Goal: Contribute content: Contribute content

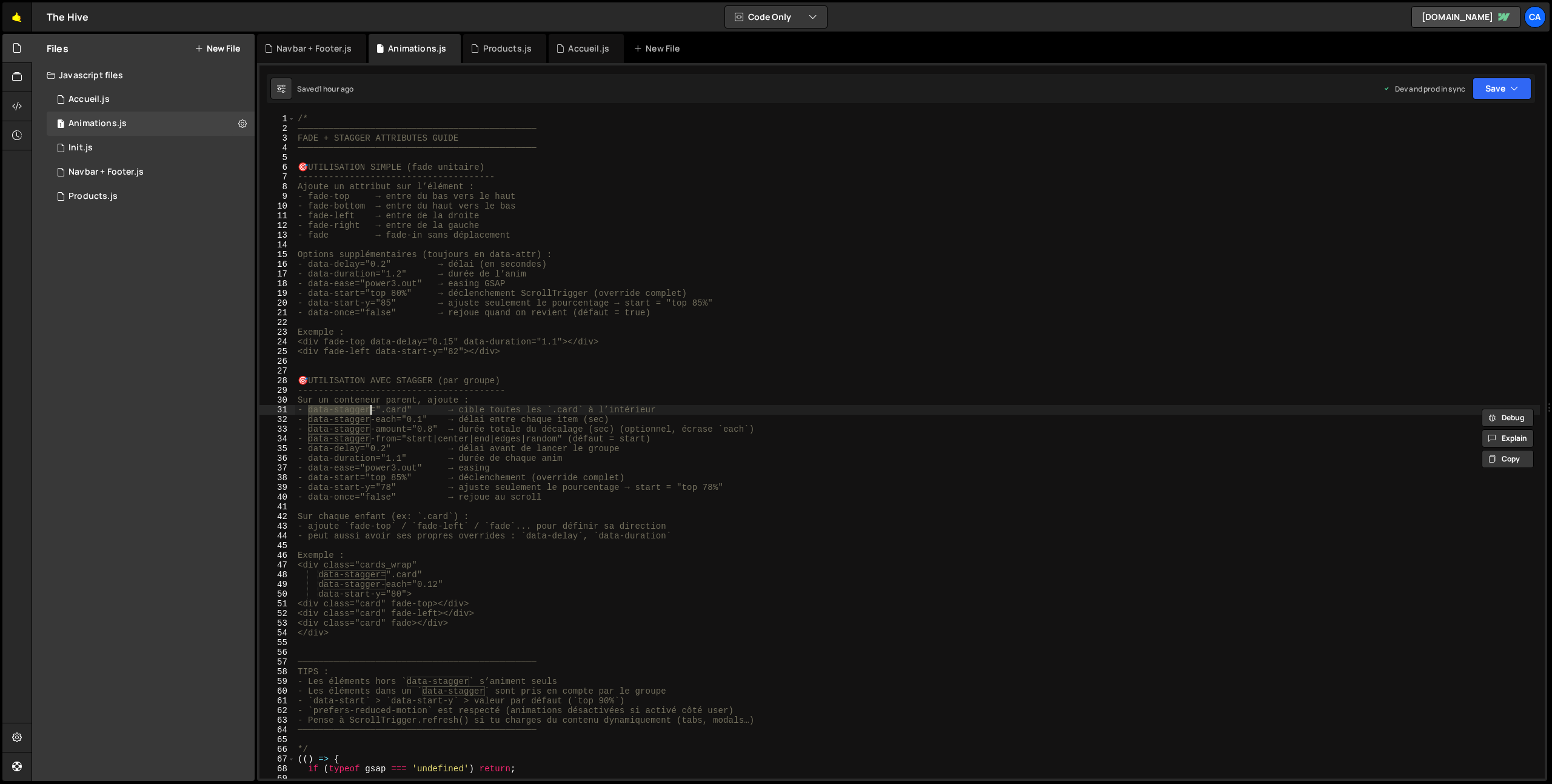
scroll to position [0, 25]
click at [15, 19] on link "🤙" at bounding box center [17, 16] width 30 height 29
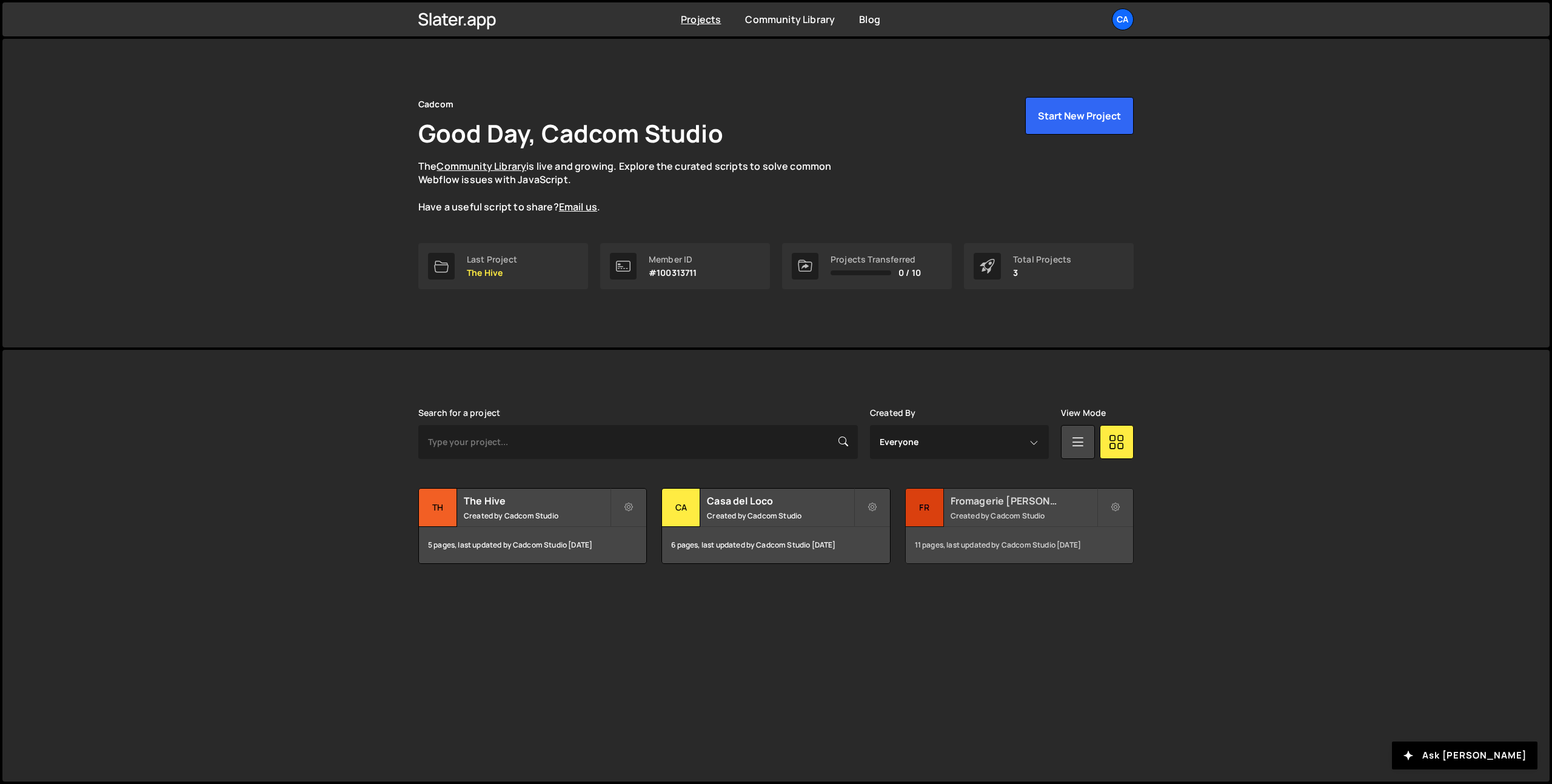
click at [964, 511] on small "Created by Cadcom Studio" at bounding box center [1023, 515] width 146 height 10
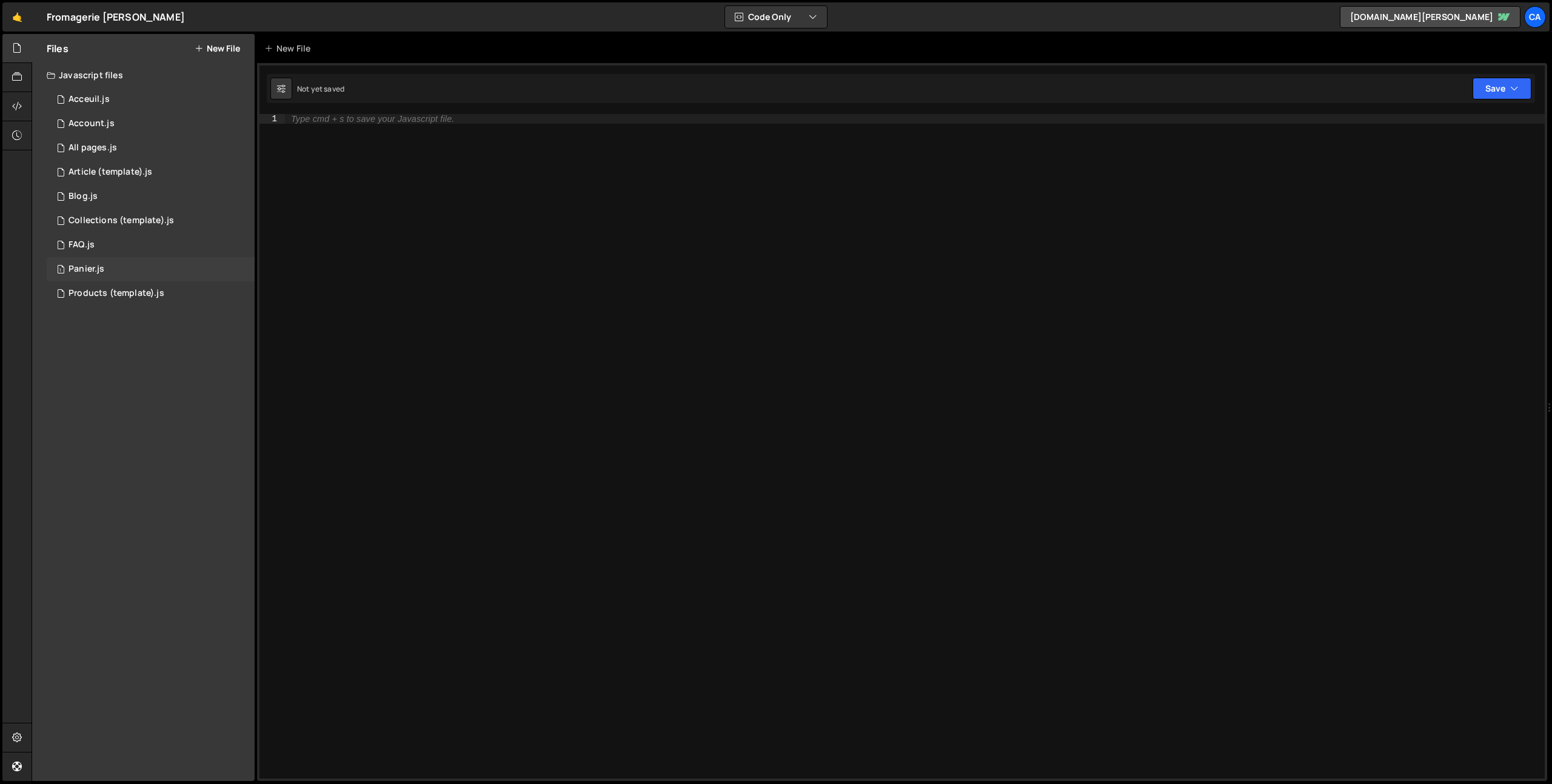
click at [101, 266] on div "Panier.js" at bounding box center [86, 269] width 36 height 11
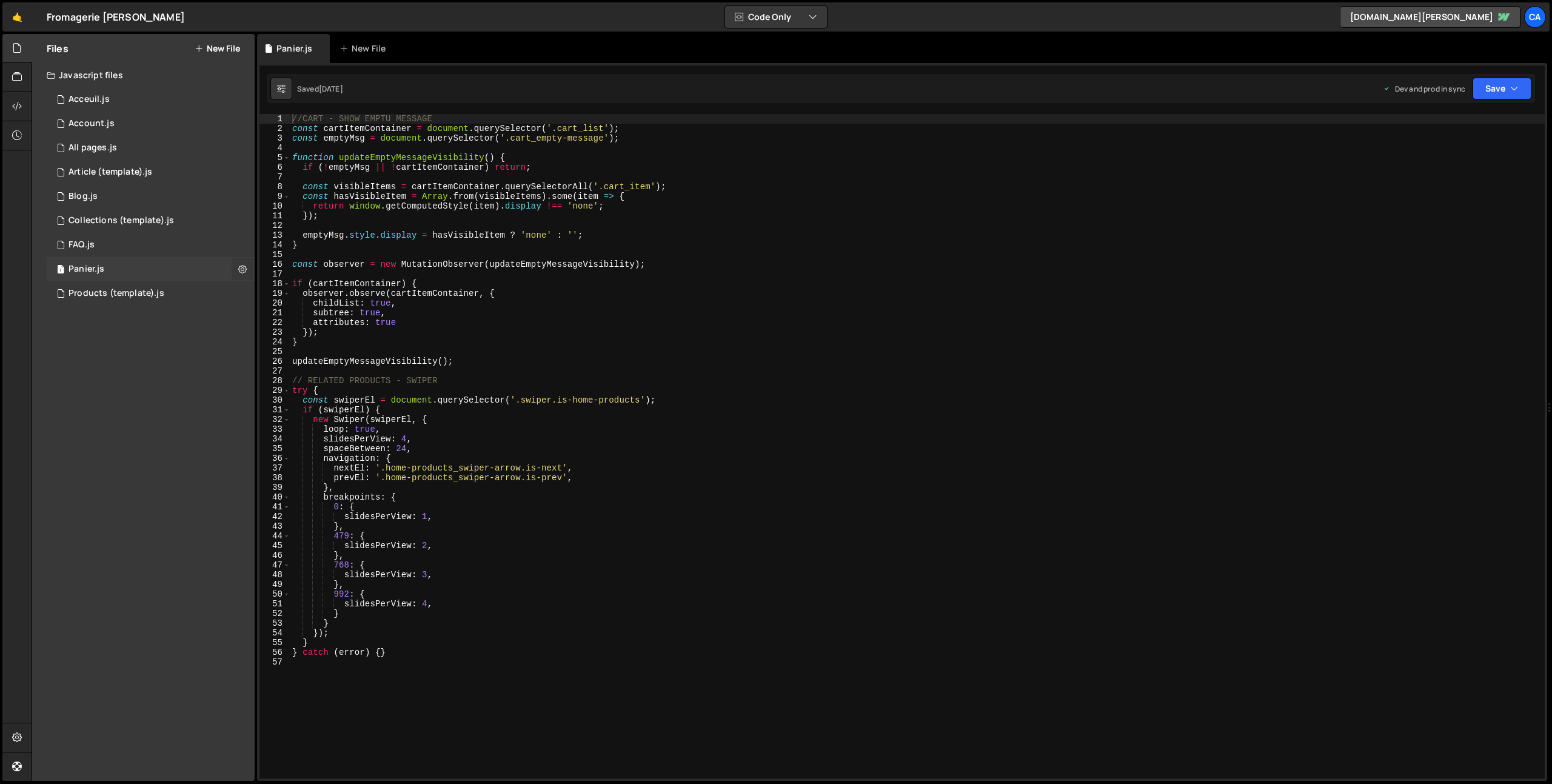
click at [248, 274] on button at bounding box center [243, 269] width 22 height 22
type input "Panier"
radio input "true"
checkbox input "true"
click at [311, 302] on button "Edit File Settings" at bounding box center [317, 294] width 119 height 24
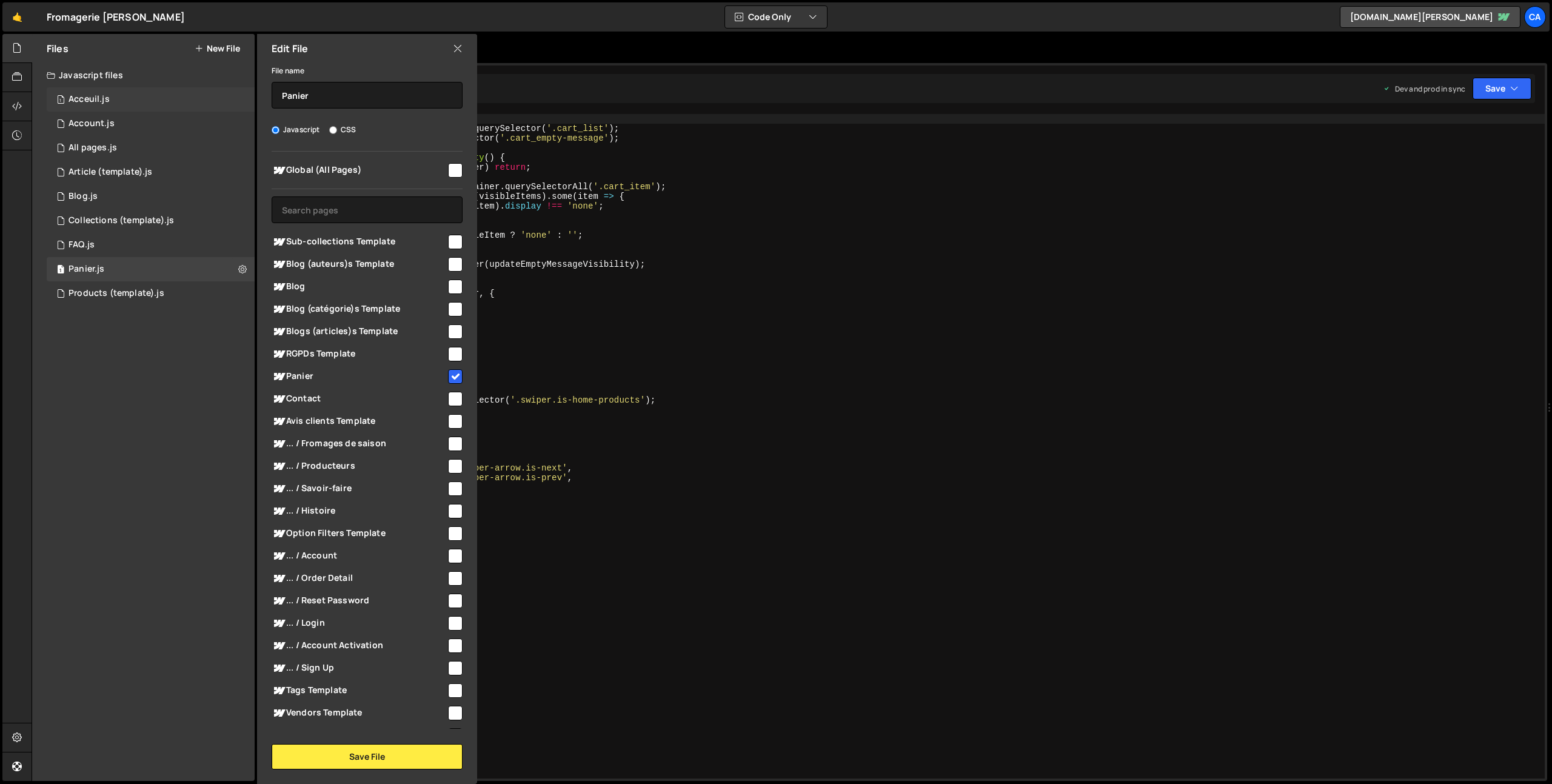
click at [124, 88] on div "1 Acceuil.js 0" at bounding box center [150, 99] width 208 height 24
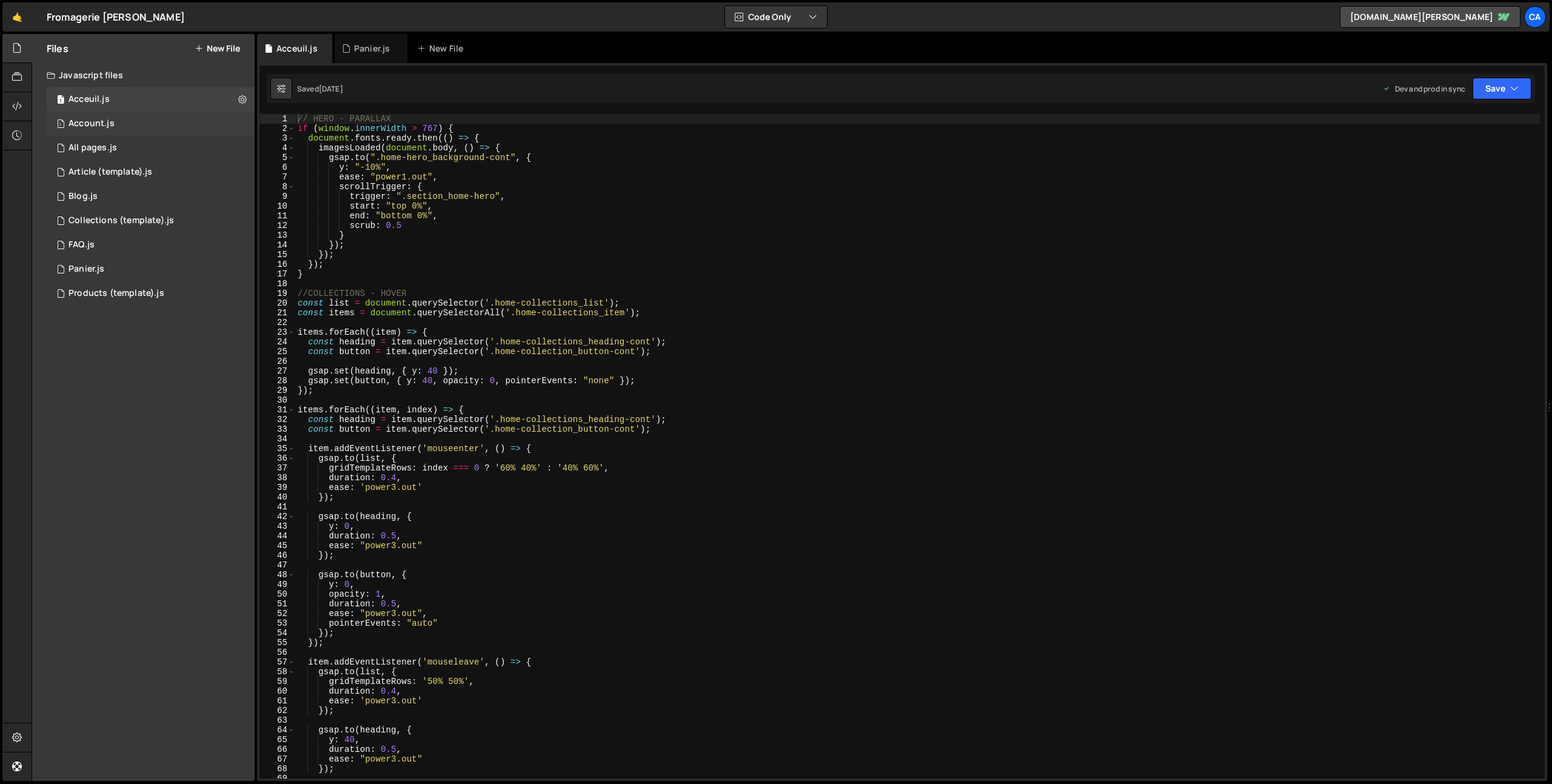
click at [105, 123] on div "Account.js" at bounding box center [91, 124] width 46 height 11
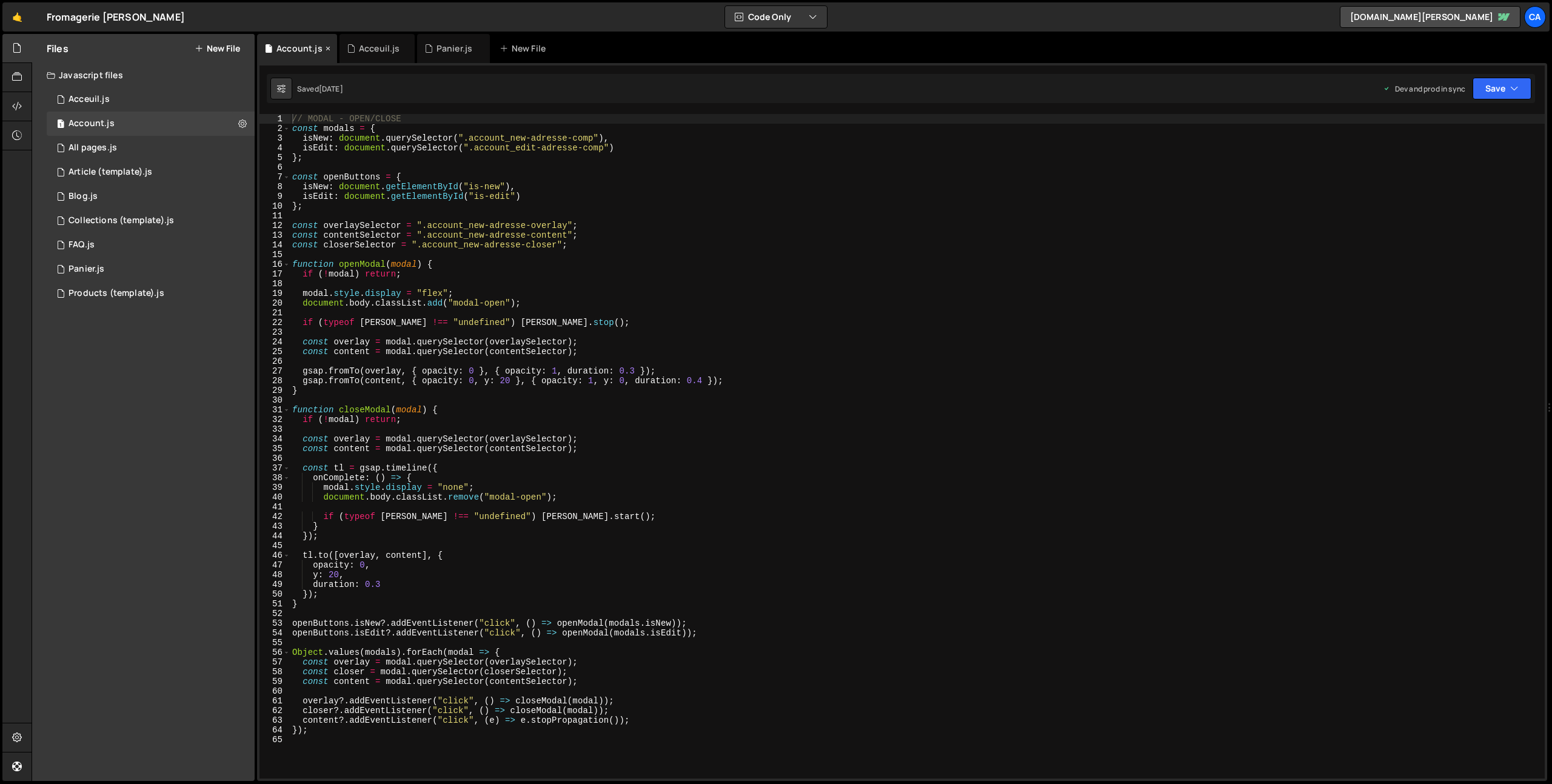
click at [324, 46] on icon at bounding box center [327, 48] width 9 height 12
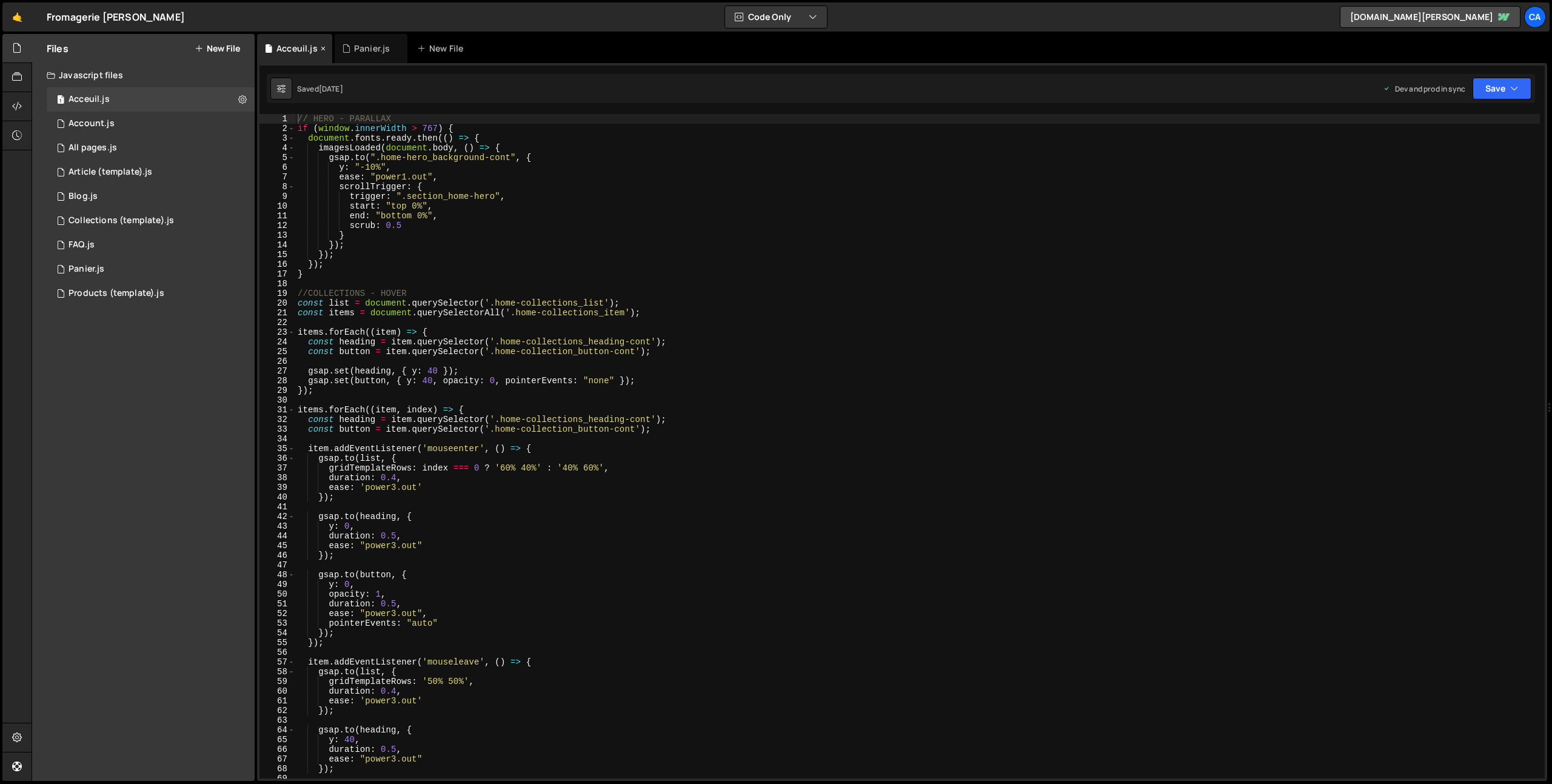
click at [322, 48] on icon at bounding box center [323, 48] width 9 height 12
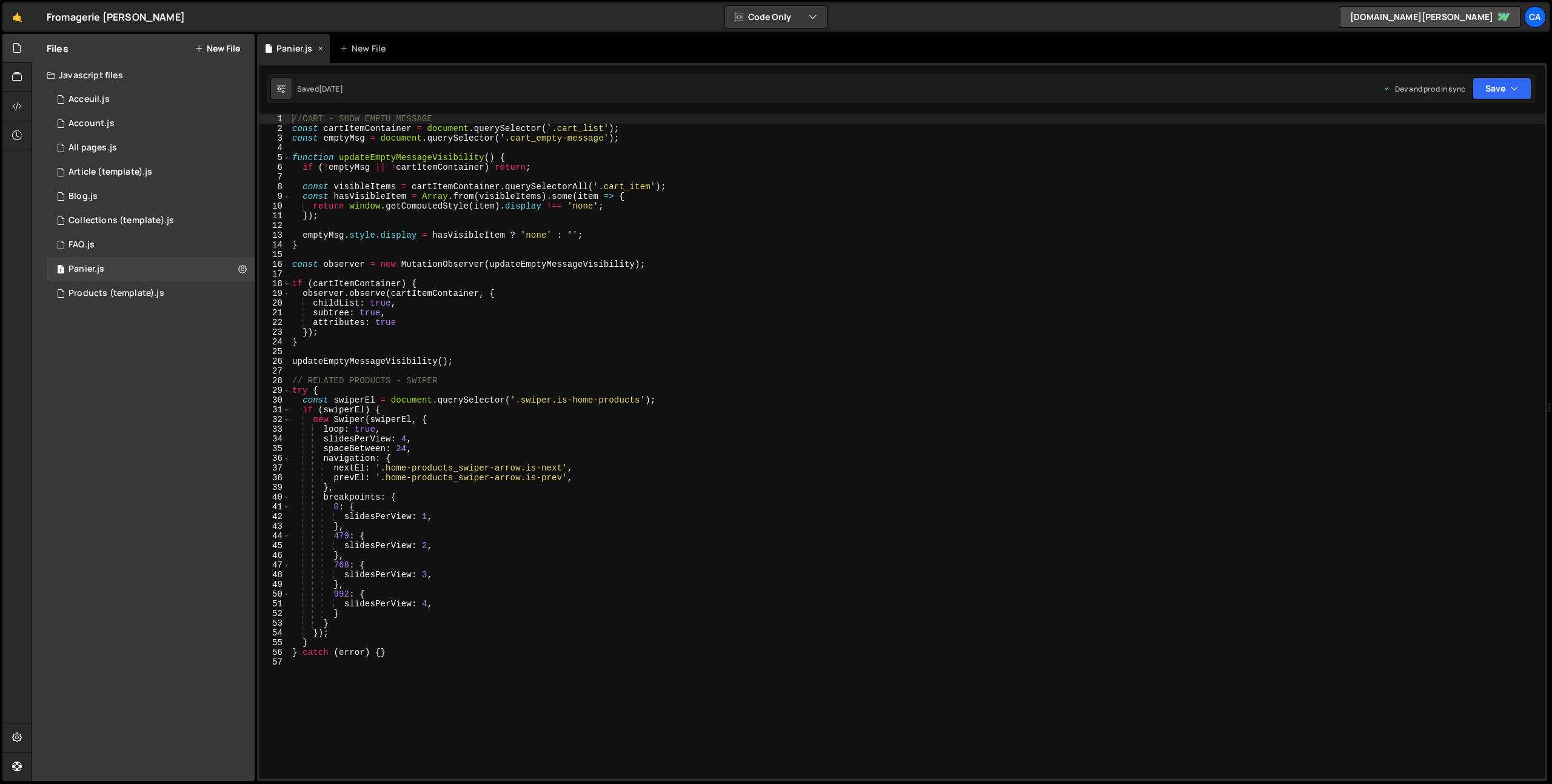
click at [322, 48] on icon at bounding box center [320, 48] width 9 height 12
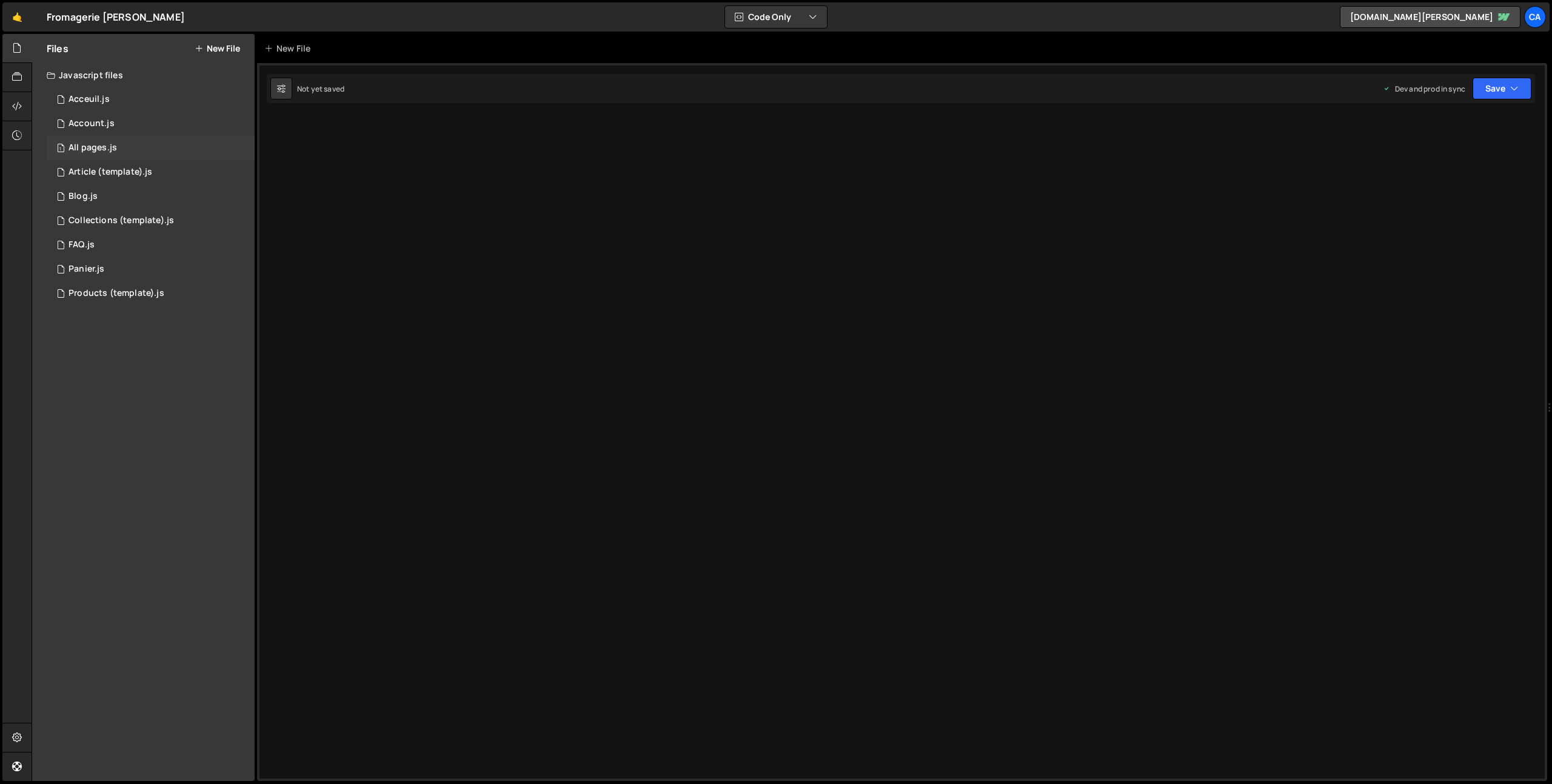
click at [119, 143] on div "1 All pages.js 0" at bounding box center [150, 147] width 208 height 24
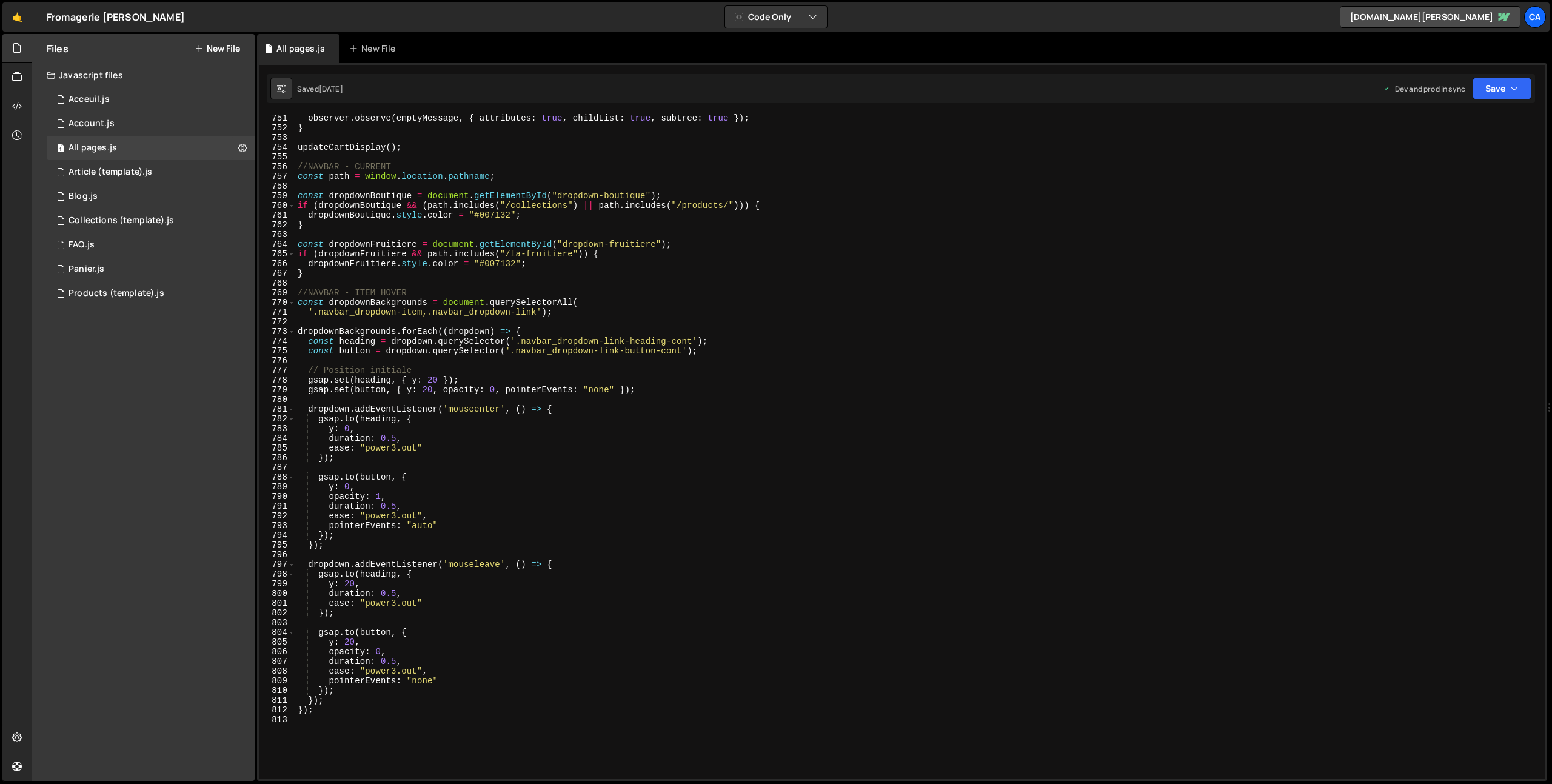
scroll to position [7547, 0]
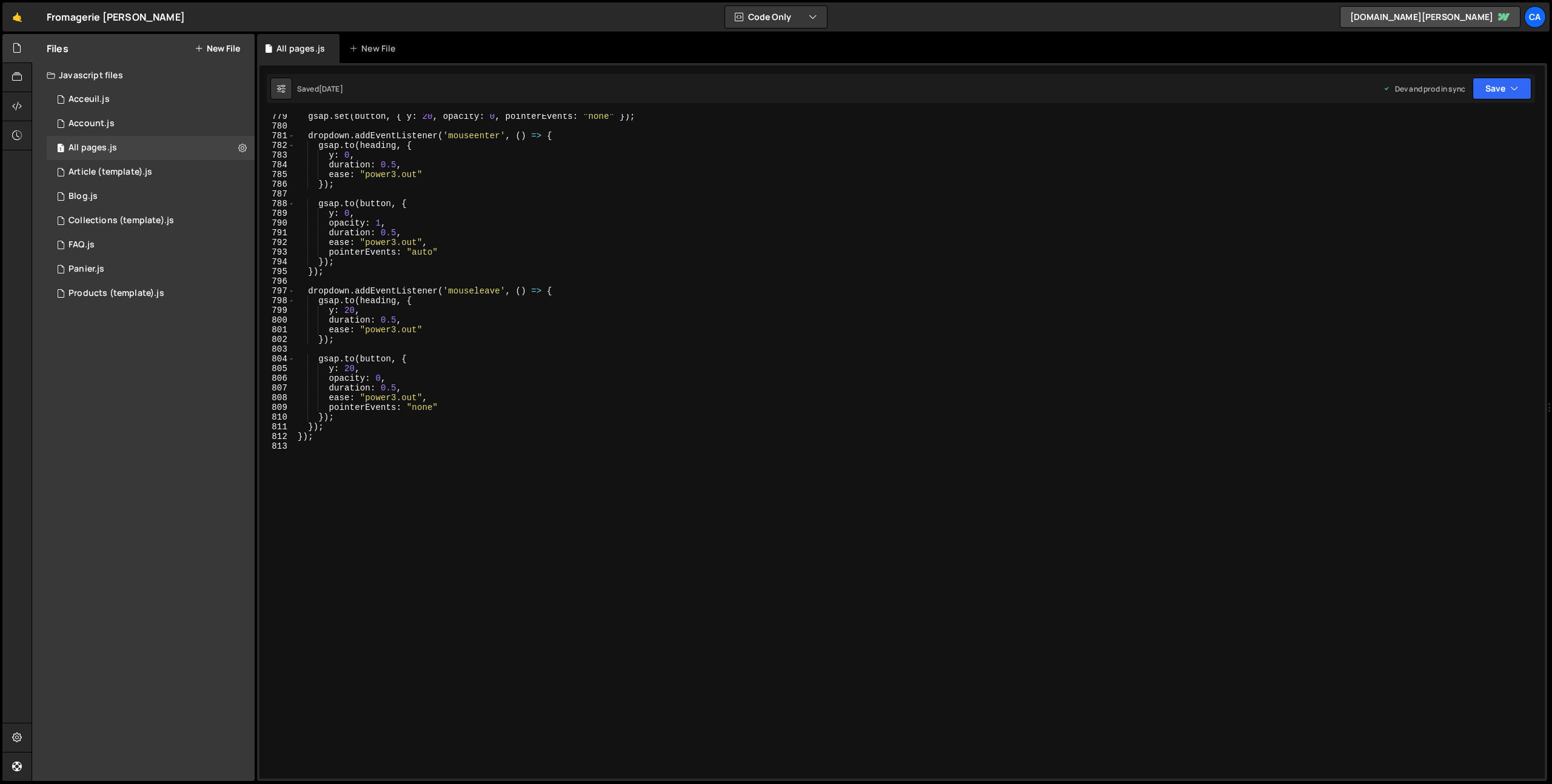
click at [360, 577] on div "gsap . set ( button , { y : 20 , opacity : 0 , pointerEvents : "none" }) ; drop…" at bounding box center [917, 453] width 1245 height 684
type textarea "/////////////////////////"
paste textarea "</script>"
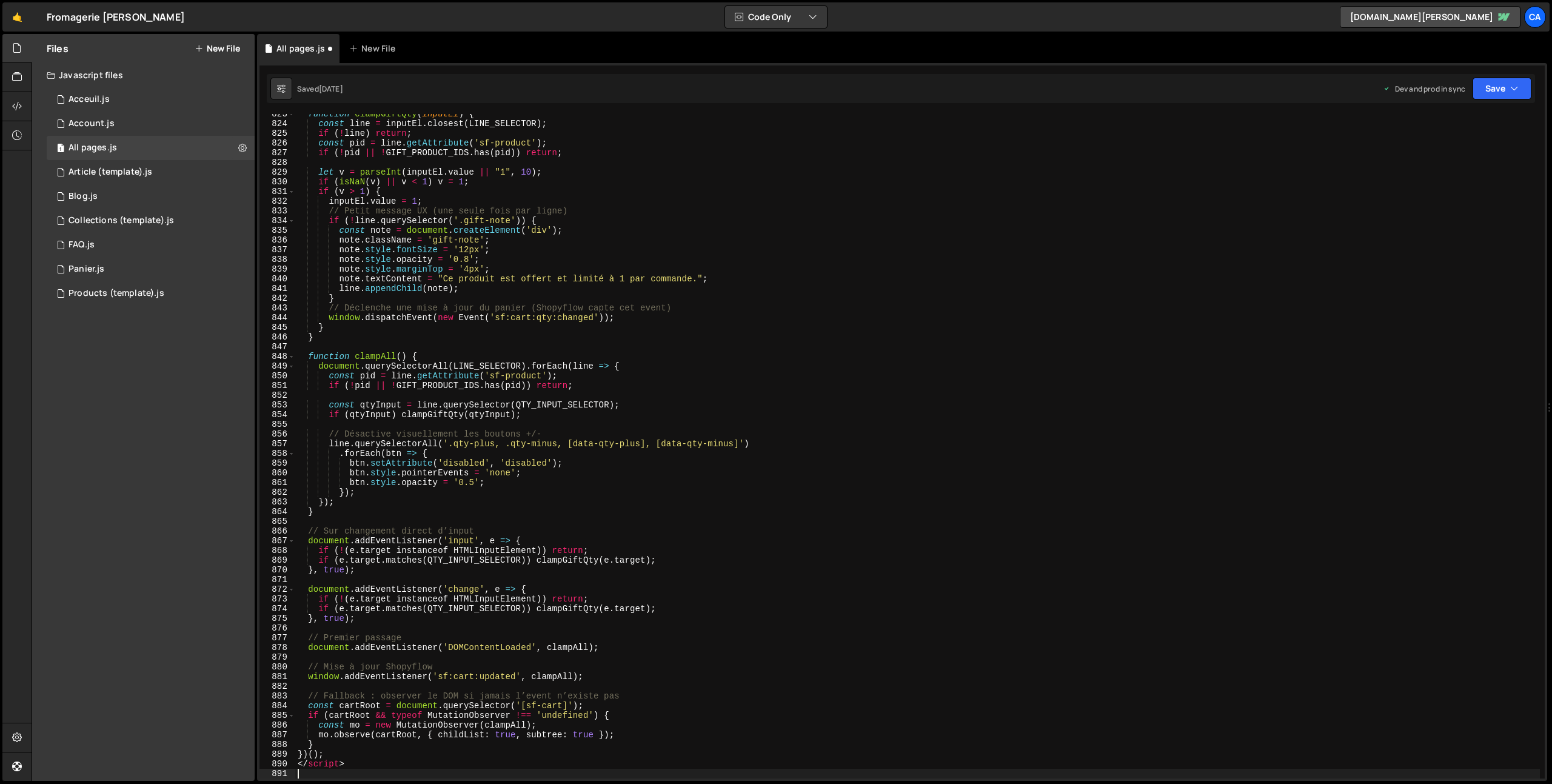
scroll to position [8008, 0]
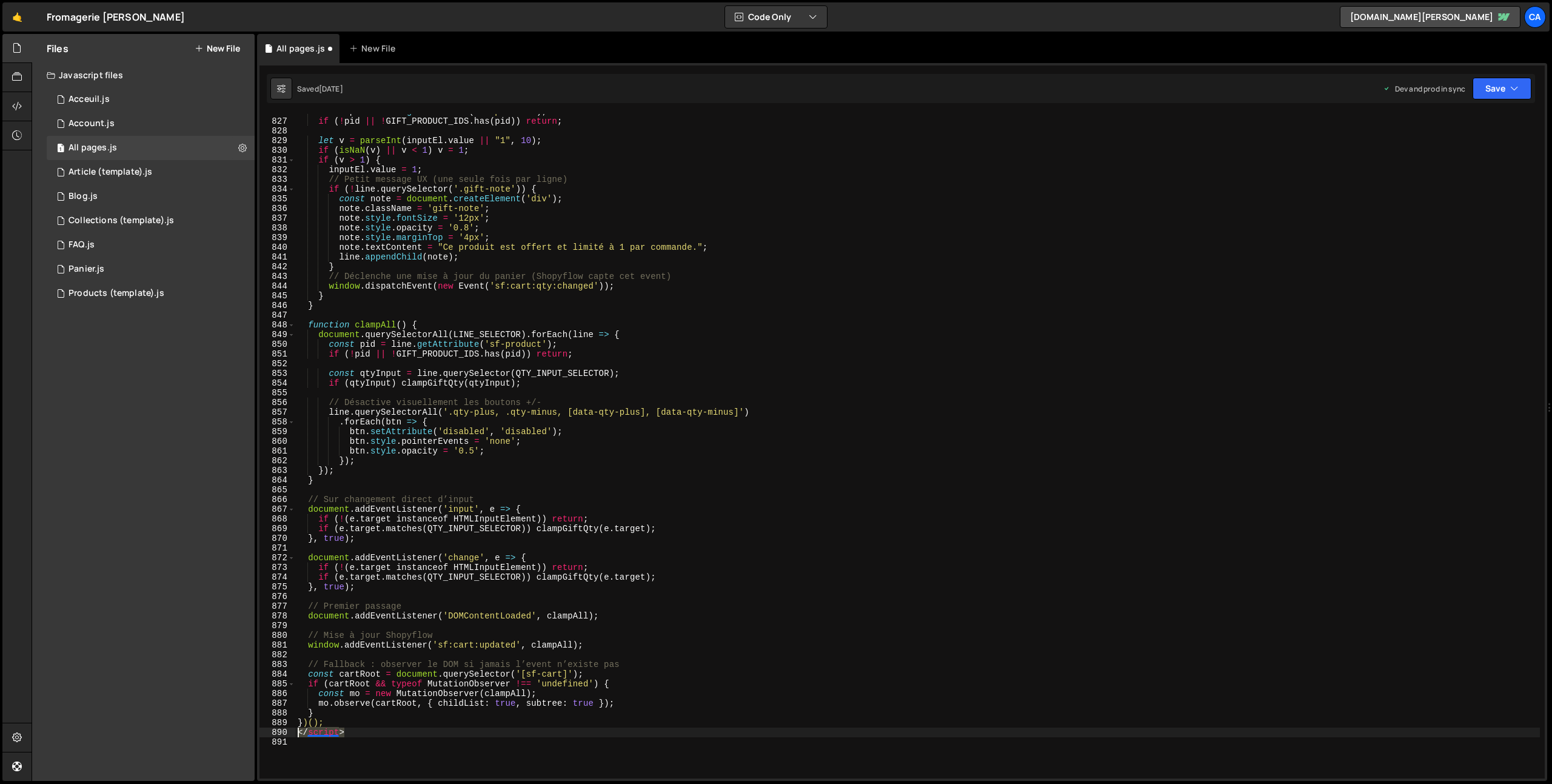
drag, startPoint x: 360, startPoint y: 733, endPoint x: 275, endPoint y: 728, distance: 85.1
click at [275, 728] on div "826 827 828 829 830 831 832 833 834 835 836 837 838 839 840 841 842 843 844 845…" at bounding box center [902, 446] width 1285 height 664
type textarea "</script>"
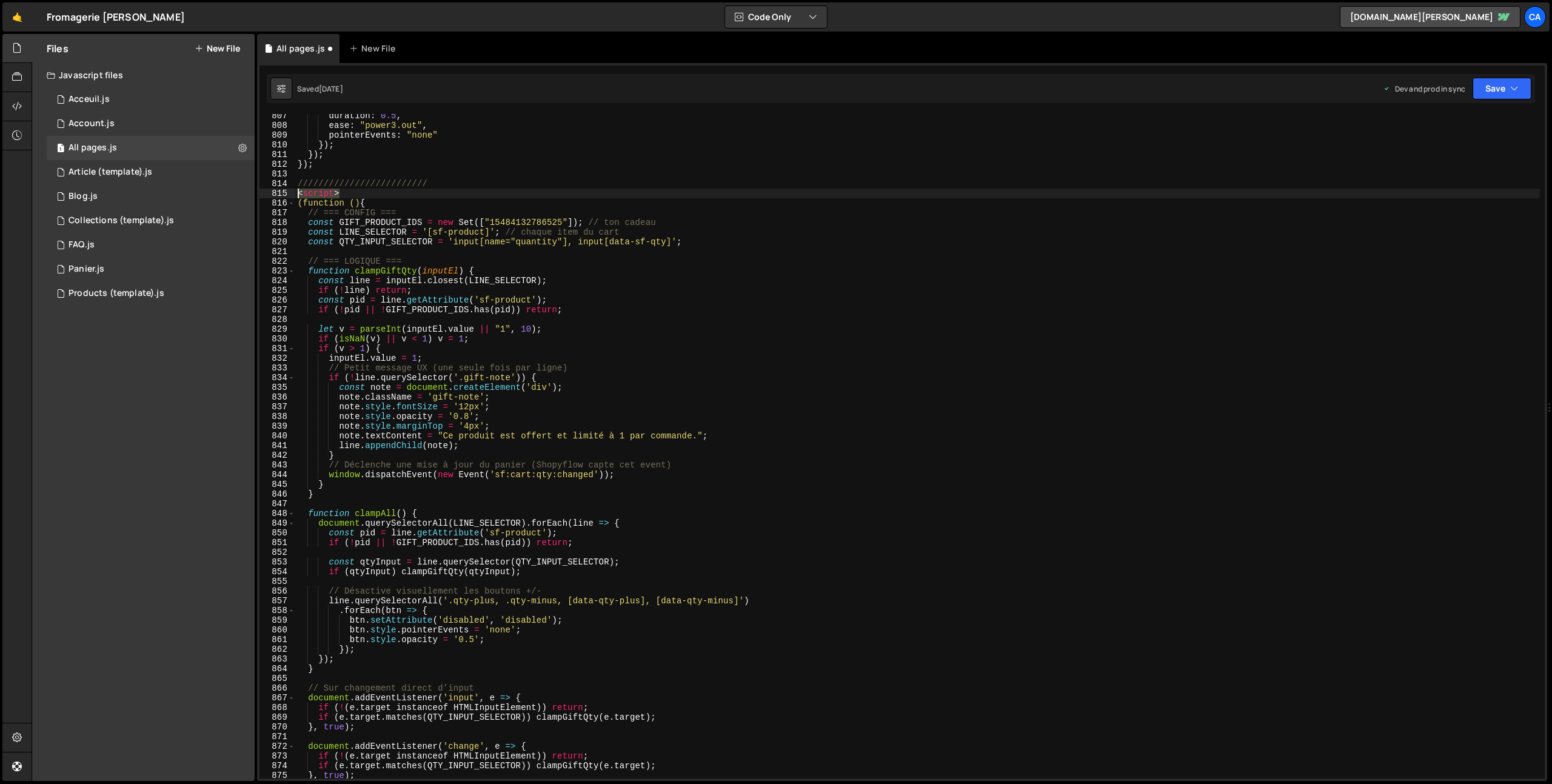
drag, startPoint x: 346, startPoint y: 193, endPoint x: 270, endPoint y: 196, distance: 76.1
click at [270, 196] on div "})(); 807 808 809 810 811 812 813 814 815 816 817 818 819 820 821 822 823 824 8…" at bounding box center [902, 446] width 1285 height 664
type textarea "<script>"
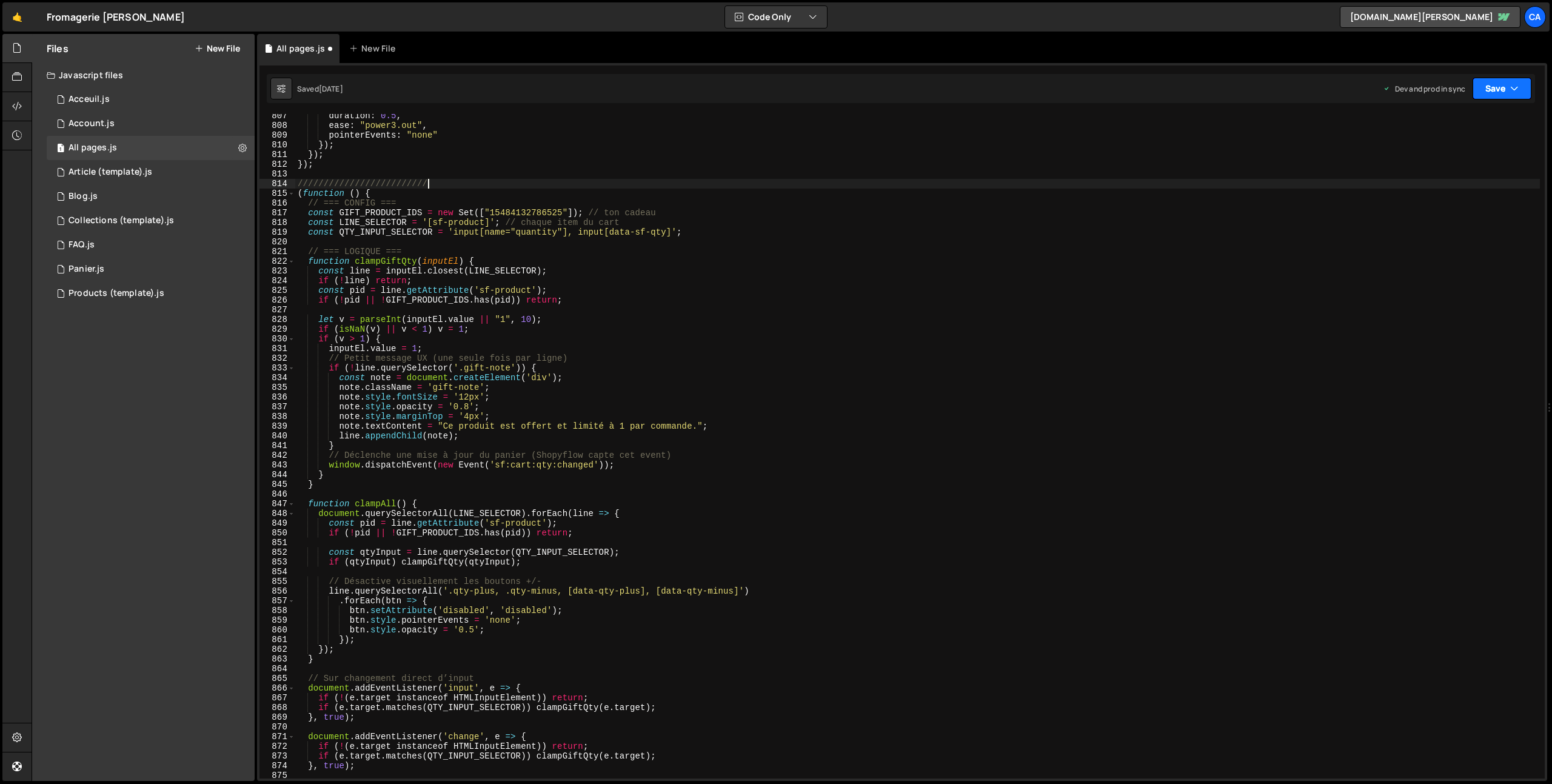
type textarea "/////////////////////////"
click at [1492, 89] on button "Save" at bounding box center [1502, 89] width 59 height 22
click at [1443, 172] on div "[DATE]" at bounding box center [1431, 170] width 24 height 10
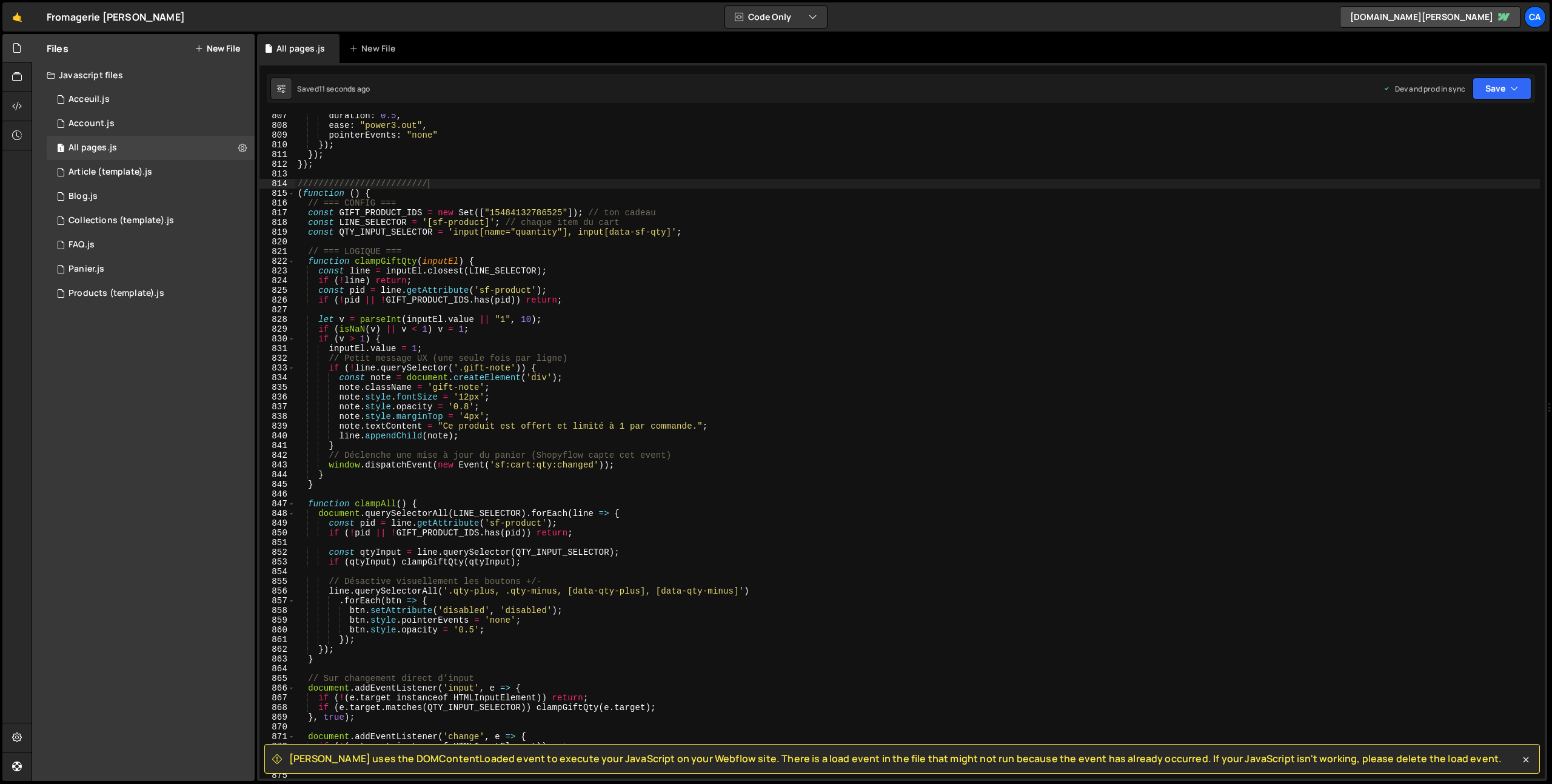
click at [302, 759] on span "[PERSON_NAME] uses the DOMContentLoaded event to execute your JavaScript on you…" at bounding box center [895, 758] width 1213 height 13
click at [299, 758] on span "[PERSON_NAME] uses the DOMContentLoaded event to execute your JavaScript on you…" at bounding box center [895, 758] width 1213 height 13
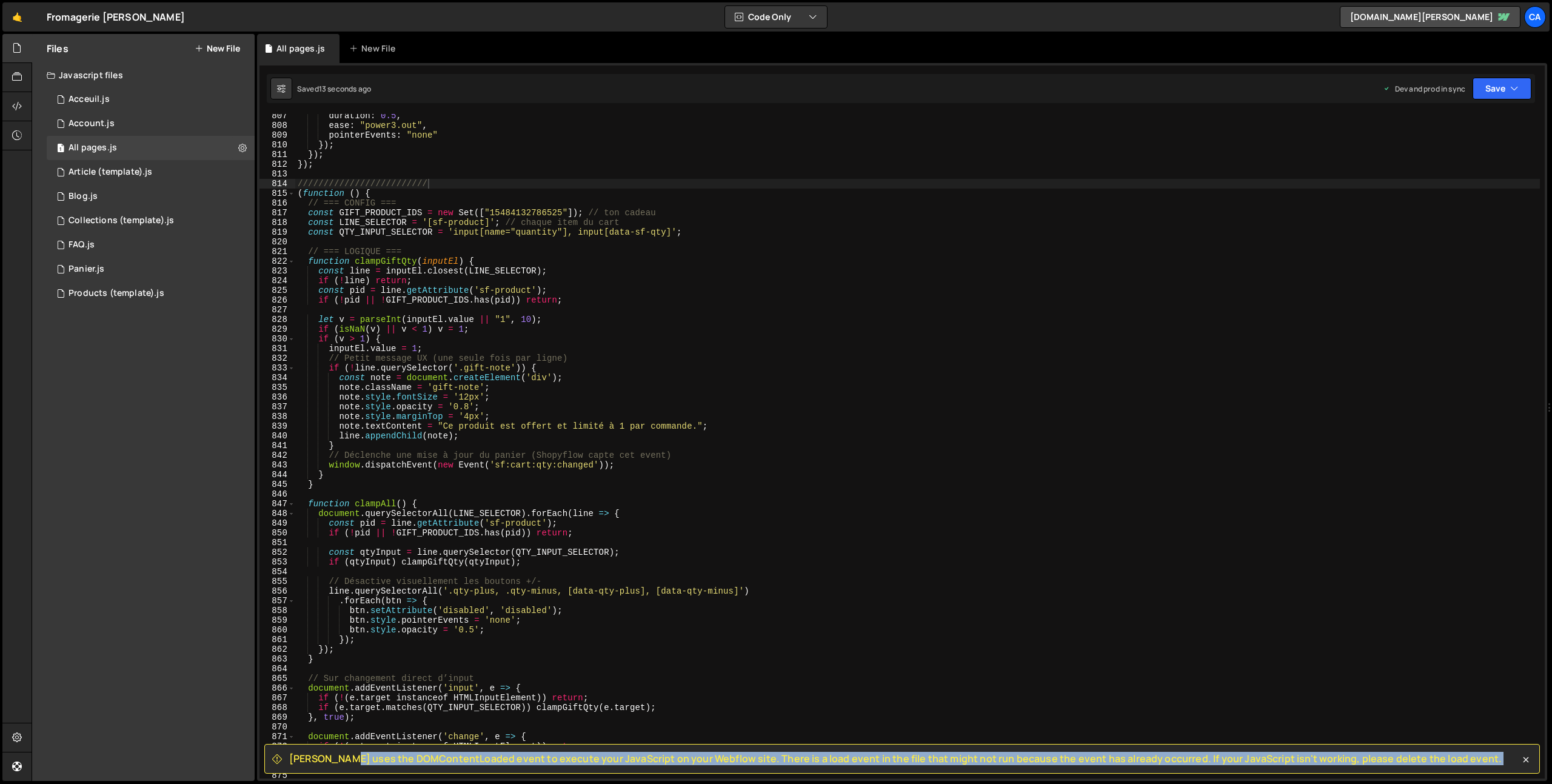
drag, startPoint x: 299, startPoint y: 758, endPoint x: 1481, endPoint y: 752, distance: 1182.0
click at [1481, 752] on div "[PERSON_NAME] uses the DOMContentLoaded event to execute your JavaScript on you…" at bounding box center [902, 758] width 1275 height 30
copy div "[PERSON_NAME] uses the DOMContentLoaded event to execute your JavaScript on you…"
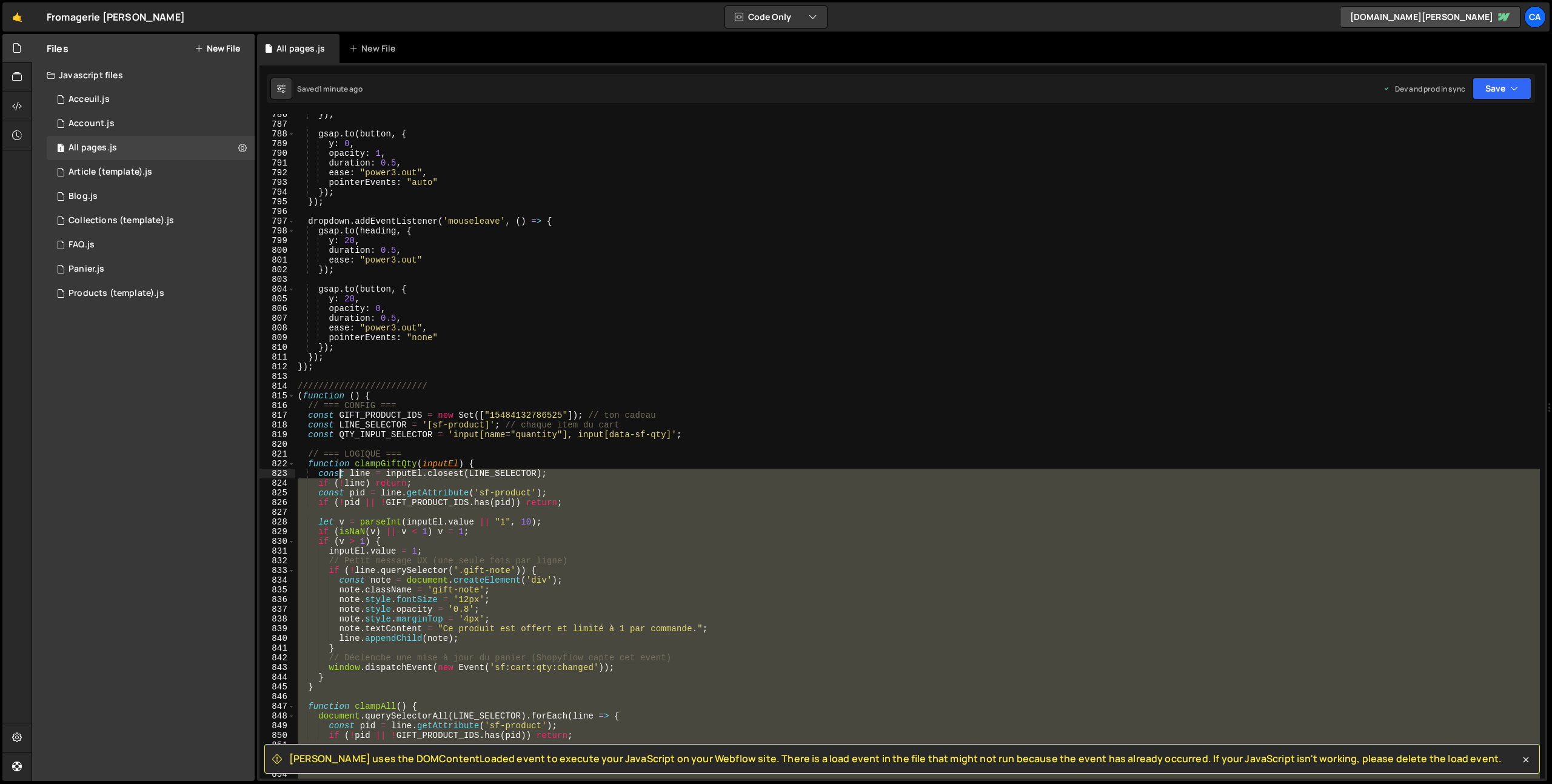
scroll to position [7617, 0]
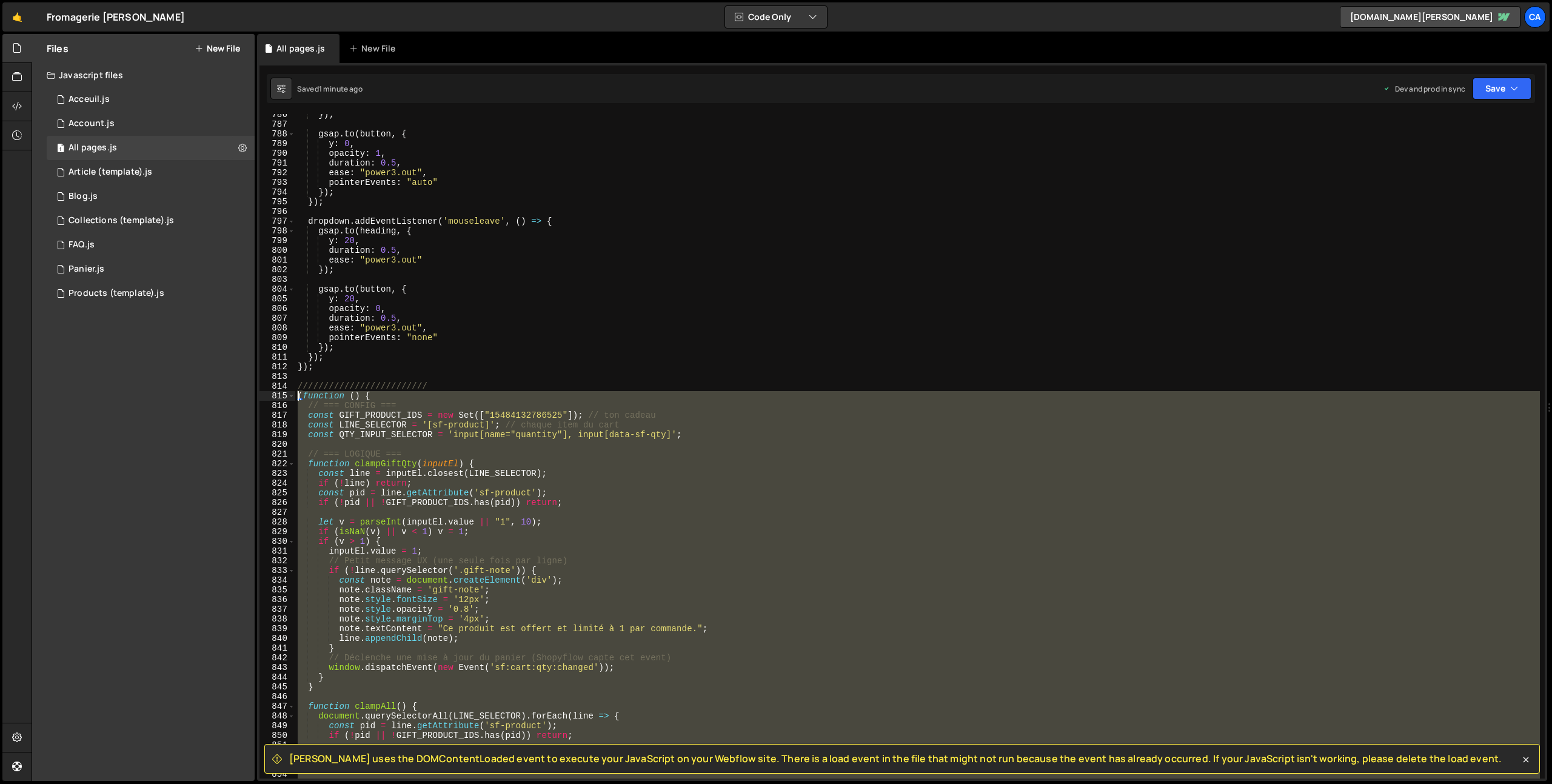
drag, startPoint x: 353, startPoint y: 547, endPoint x: 279, endPoint y: 396, distance: 168.2
click at [279, 396] on div "786 787 788 789 790 791 792 793 794 795 796 797 798 799 800 801 802 803 804 805…" at bounding box center [902, 446] width 1285 height 664
type textarea "(function () { // === CONFIG ==="
paste textarea
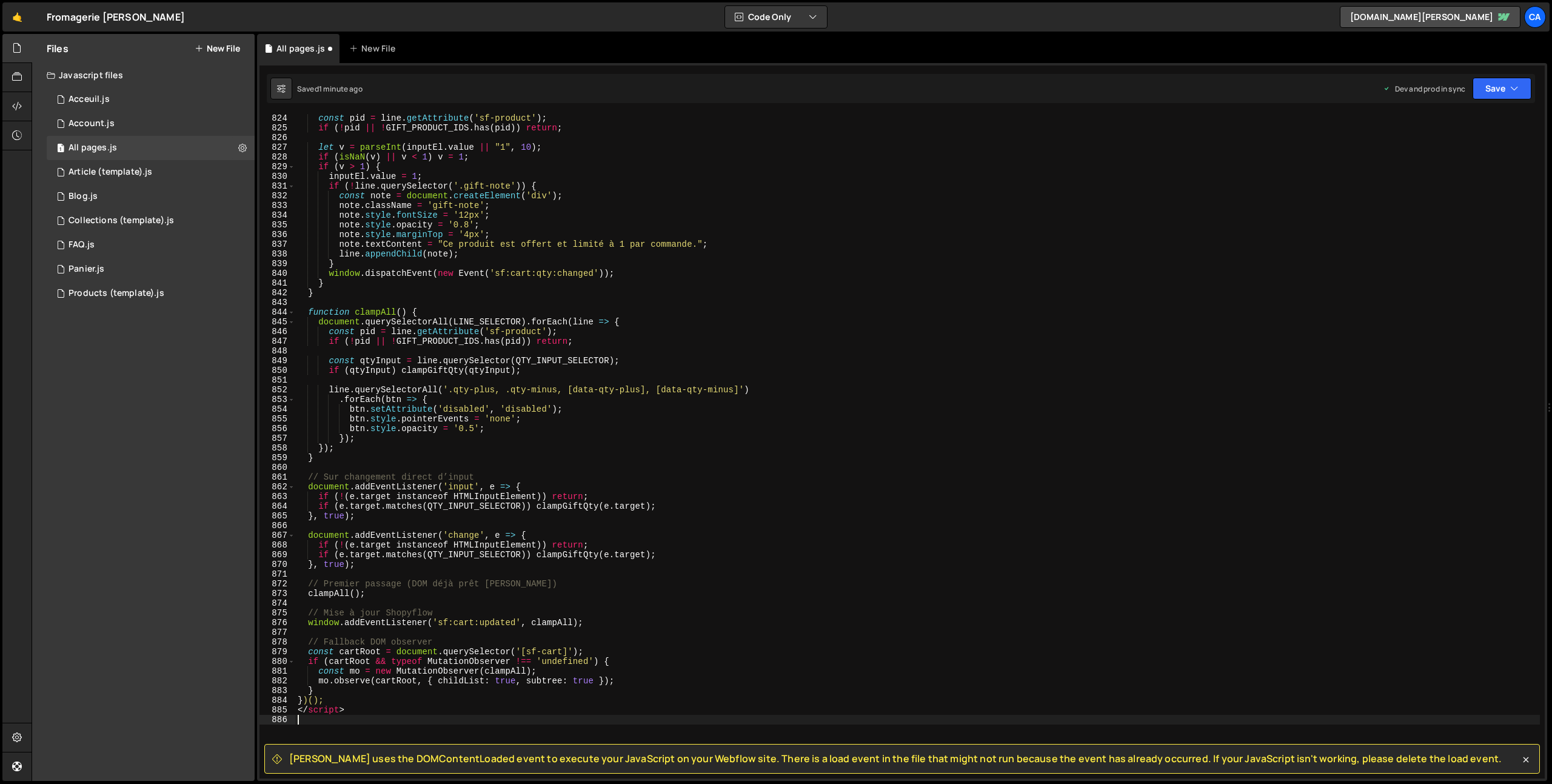
scroll to position [8072, 0]
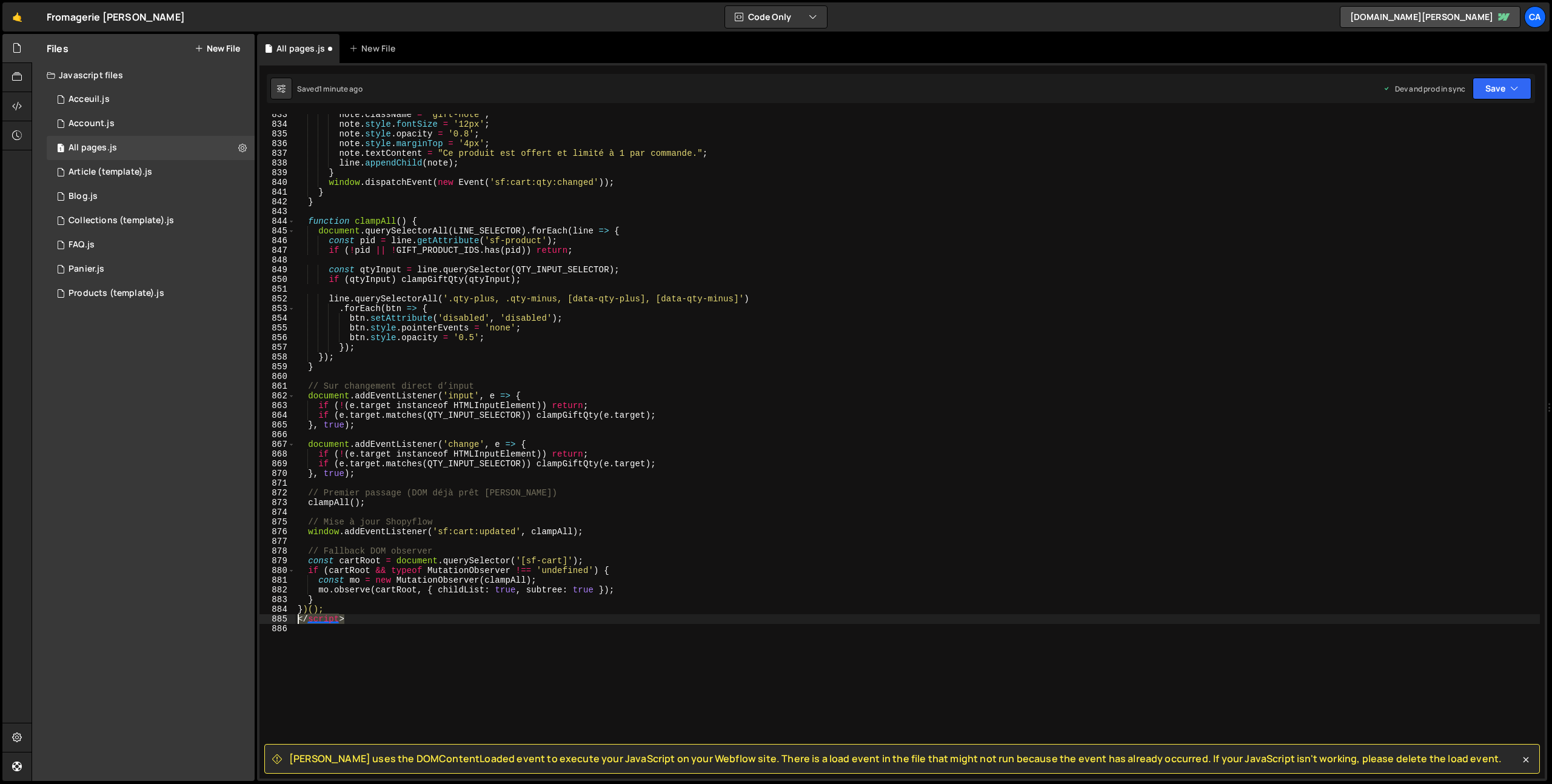
drag, startPoint x: 353, startPoint y: 618, endPoint x: 241, endPoint y: 619, distance: 112.0
click at [241, 619] on div "Files New File Javascript files 1 Acceuil.js 0 1 Account.js 0 1 All pages.js 0 1" at bounding box center [791, 407] width 1521 height 747
type textarea "</script>"
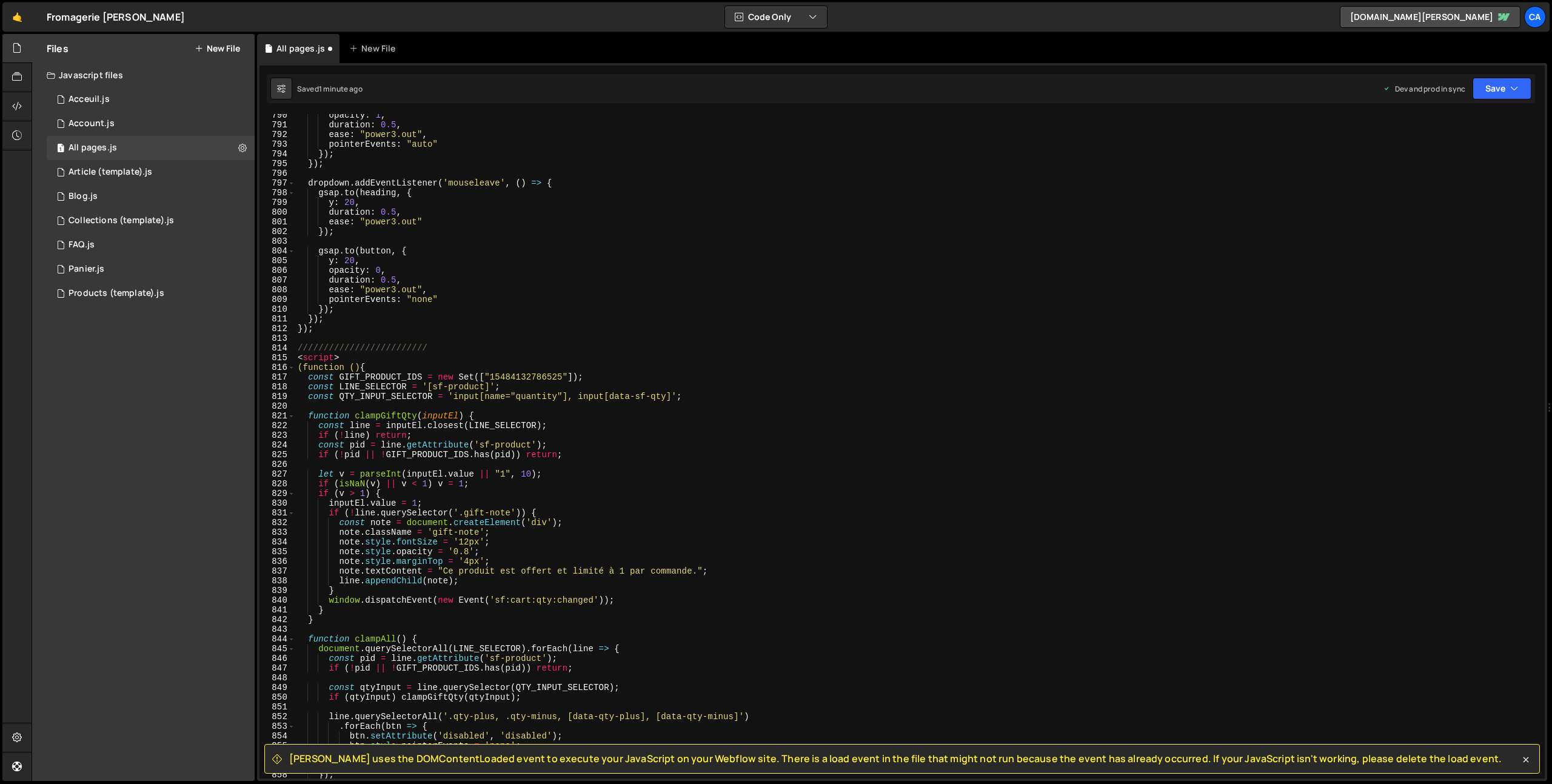
scroll to position [7628, 0]
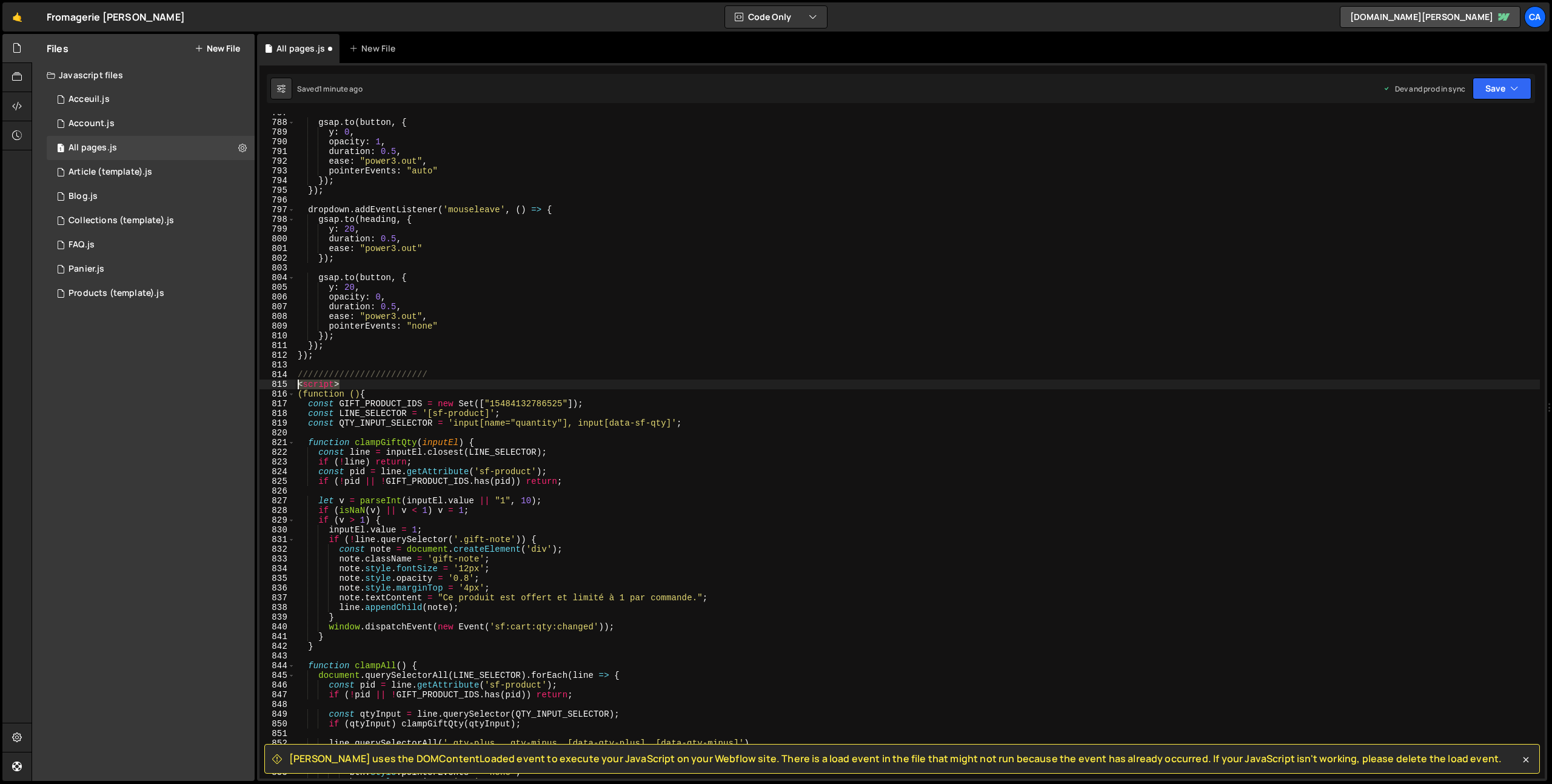
drag, startPoint x: 353, startPoint y: 384, endPoint x: 275, endPoint y: 381, distance: 78.1
click at [275, 381] on div "})(); 787 788 789 790 791 792 793 794 795 796 797 798 799 800 801 802 803 804 8…" at bounding box center [902, 446] width 1285 height 664
type textarea "<script>"
type textarea "/////////////////////////"
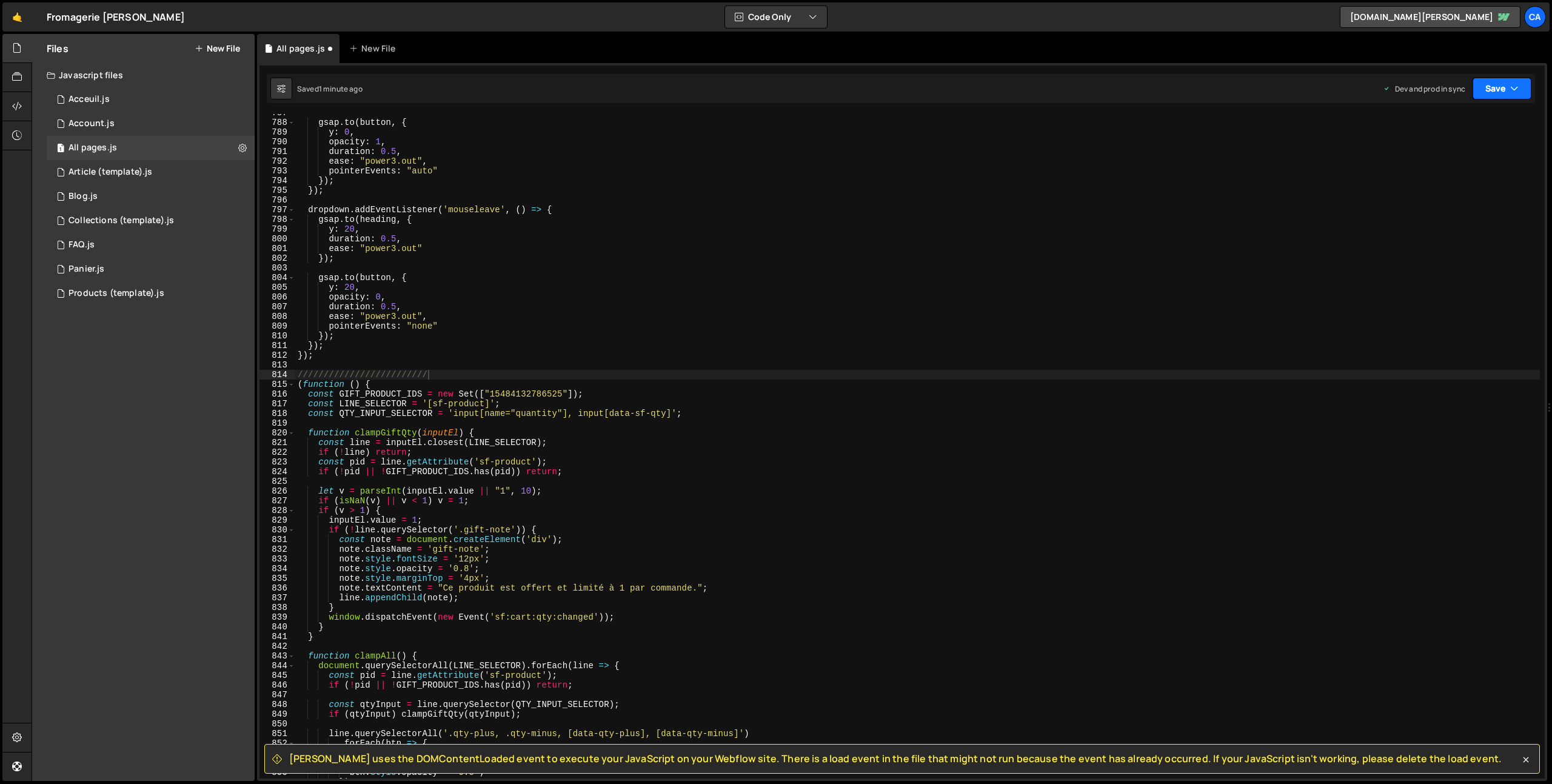
click at [1485, 91] on button "Save" at bounding box center [1502, 89] width 59 height 22
click at [1432, 175] on div "Saved 1 minute ago" at bounding box center [1460, 171] width 126 height 15
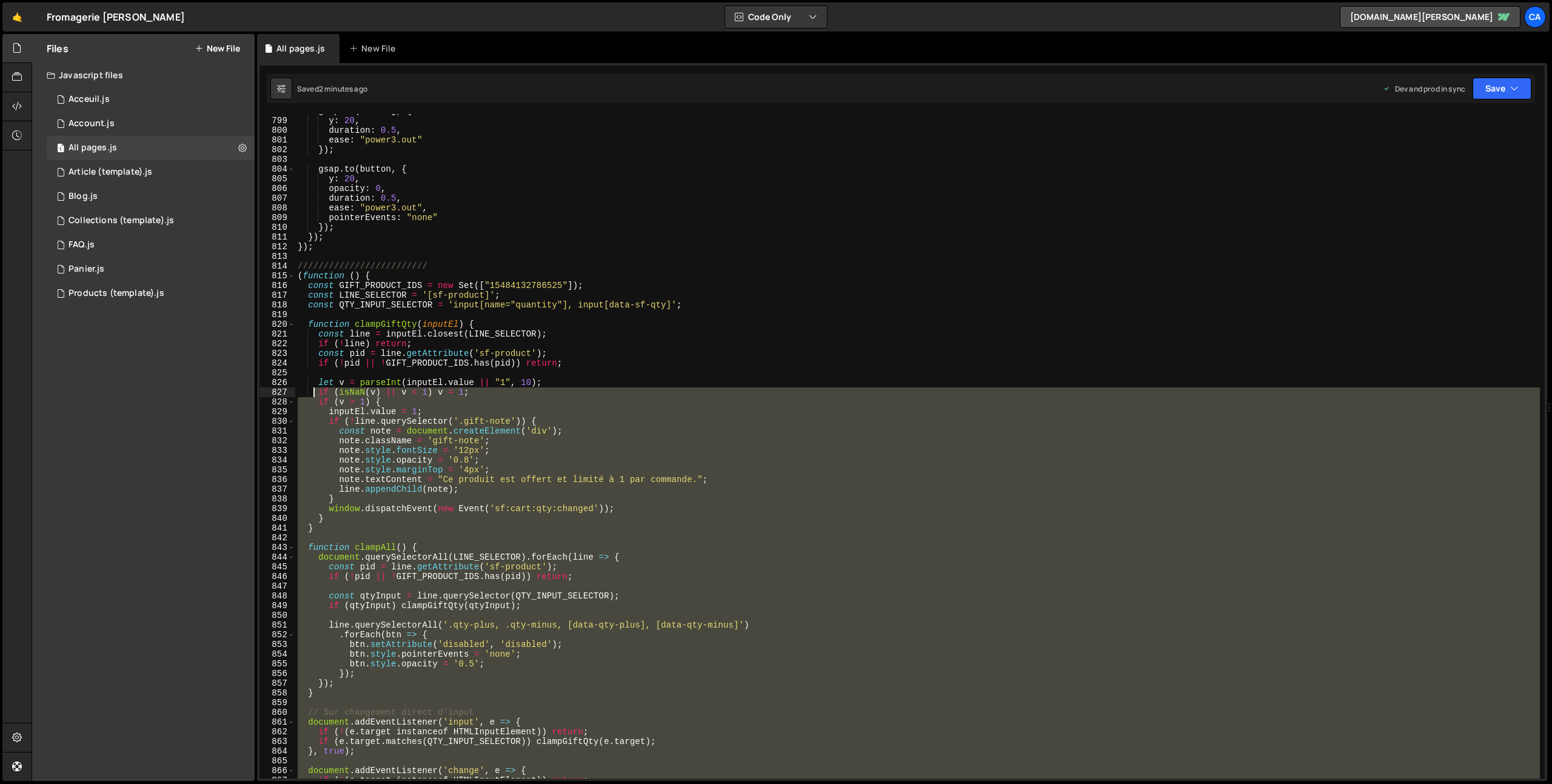
scroll to position [7737, 0]
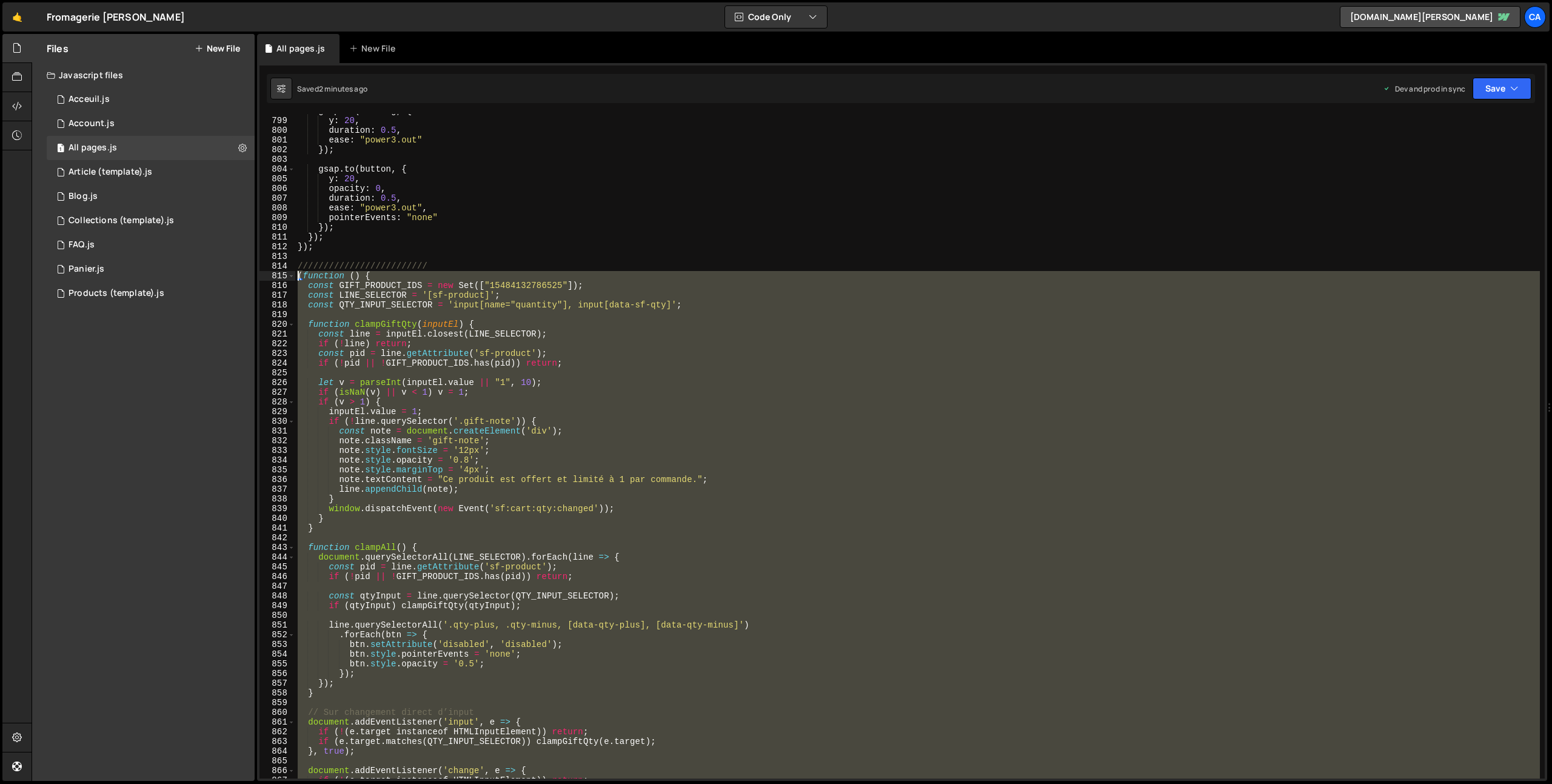
drag, startPoint x: 386, startPoint y: 547, endPoint x: 256, endPoint y: 277, distance: 299.7
click at [256, 277] on div "Files New File Javascript files 1 Acceuil.js 0 1 Account.js 0 1 All pages.js 0 1" at bounding box center [791, 407] width 1521 height 747
type textarea "(function () { const GIFT_PRODUCT_IDS = new Set(["15484132786525"]);"
paste textarea
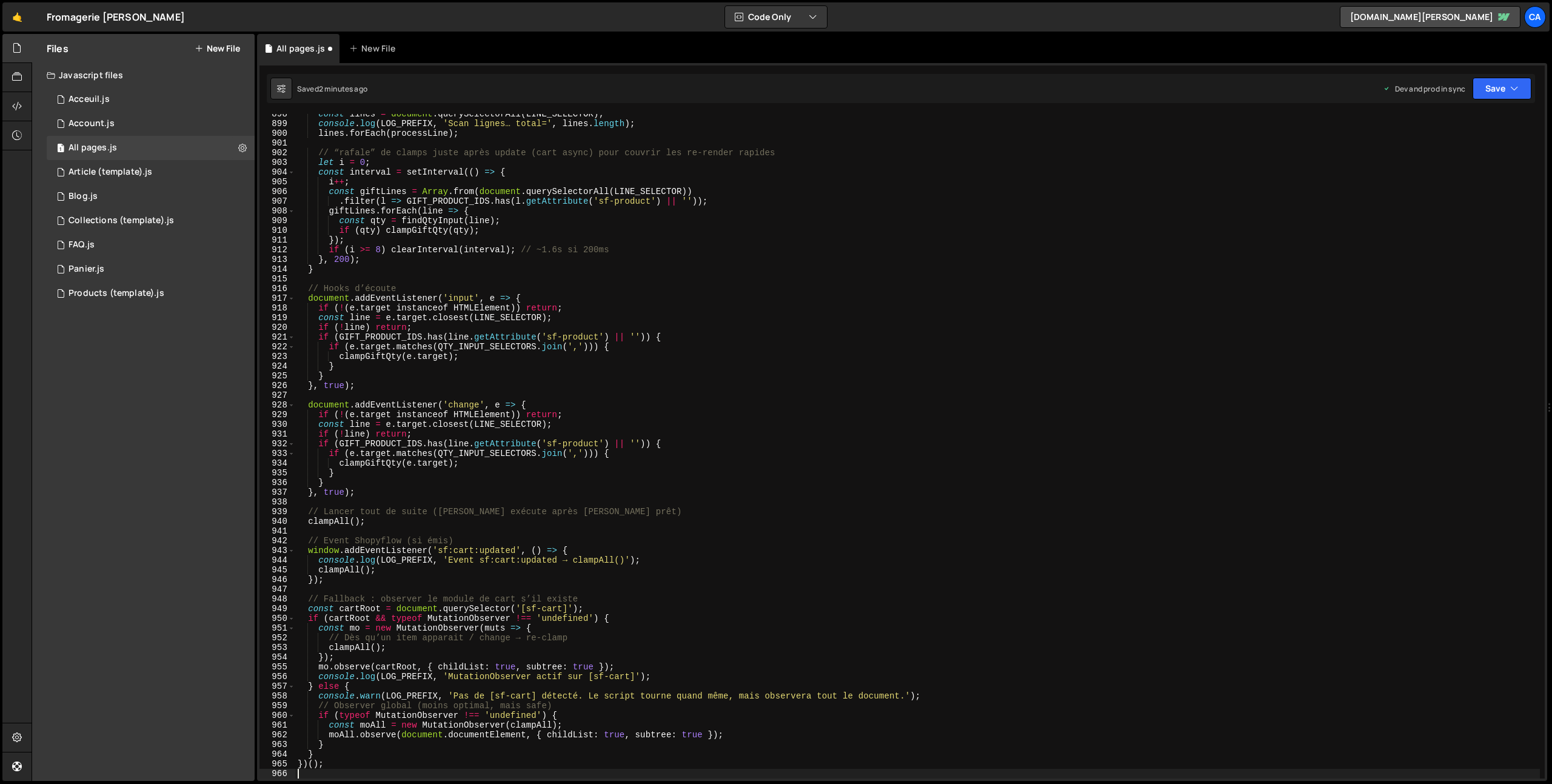
scroll to position [8703, 0]
click at [1498, 97] on button "Save" at bounding box center [1502, 89] width 59 height 22
click at [1438, 160] on div "Save to Production S" at bounding box center [1460, 157] width 126 height 12
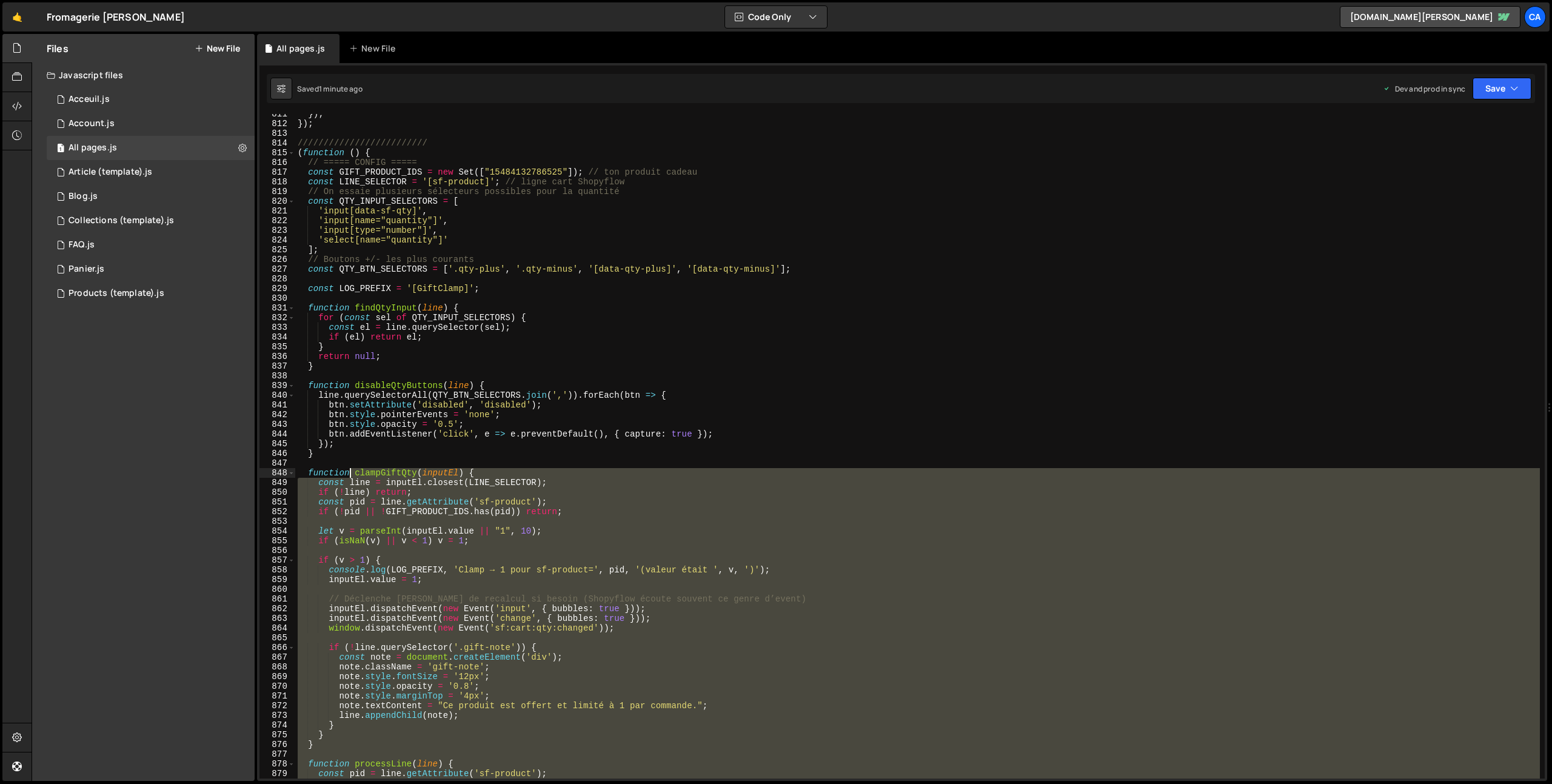
scroll to position [7860, 0]
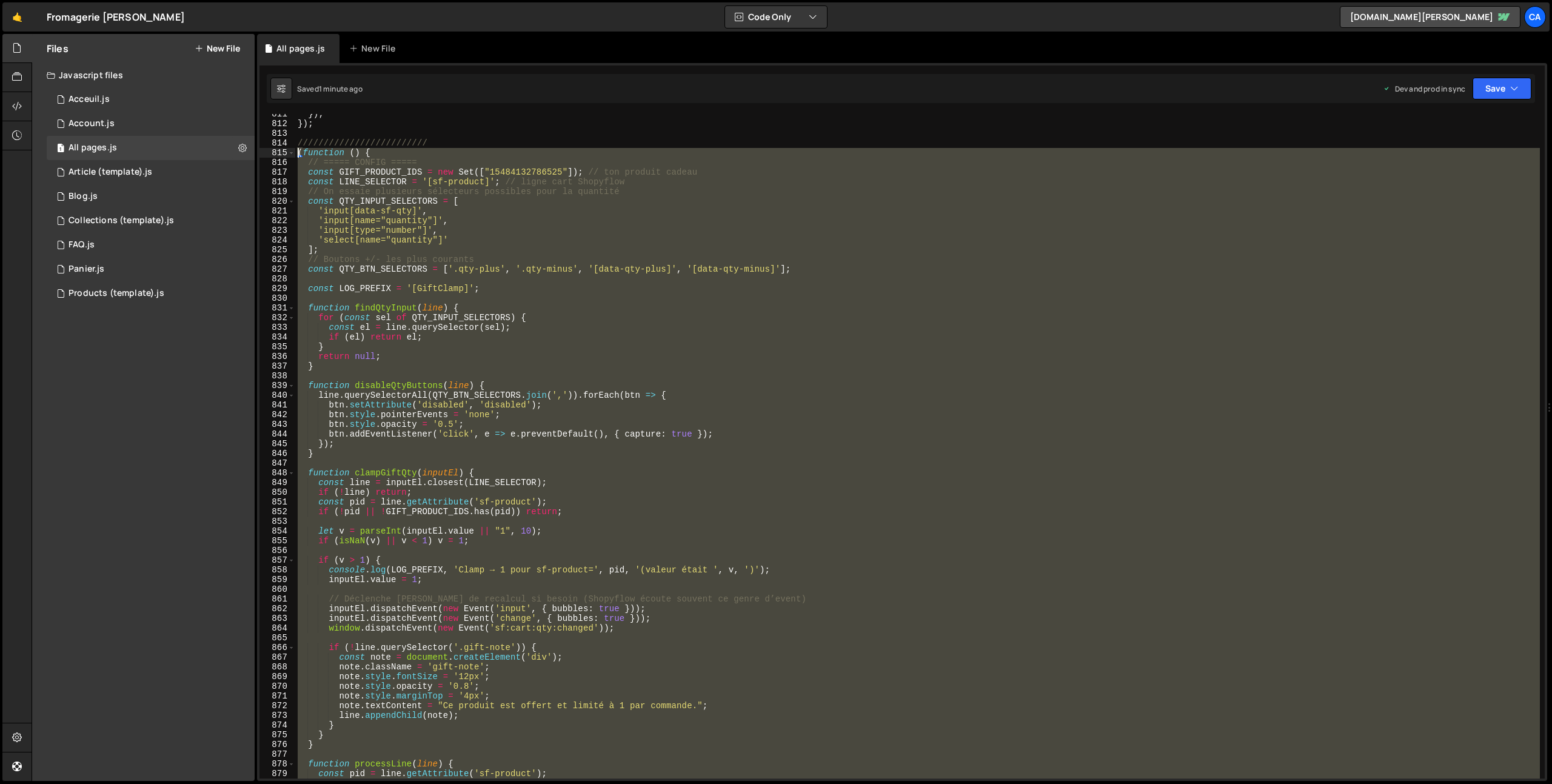
drag, startPoint x: 357, startPoint y: 558, endPoint x: 262, endPoint y: 155, distance: 414.0
click at [262, 155] on div "811 812 813 814 815 816 817 818 819 820 821 822 823 824 825 826 827 828 829 830…" at bounding box center [902, 446] width 1285 height 664
type textarea "(function () { // ===== CONFIG ====="
paste textarea
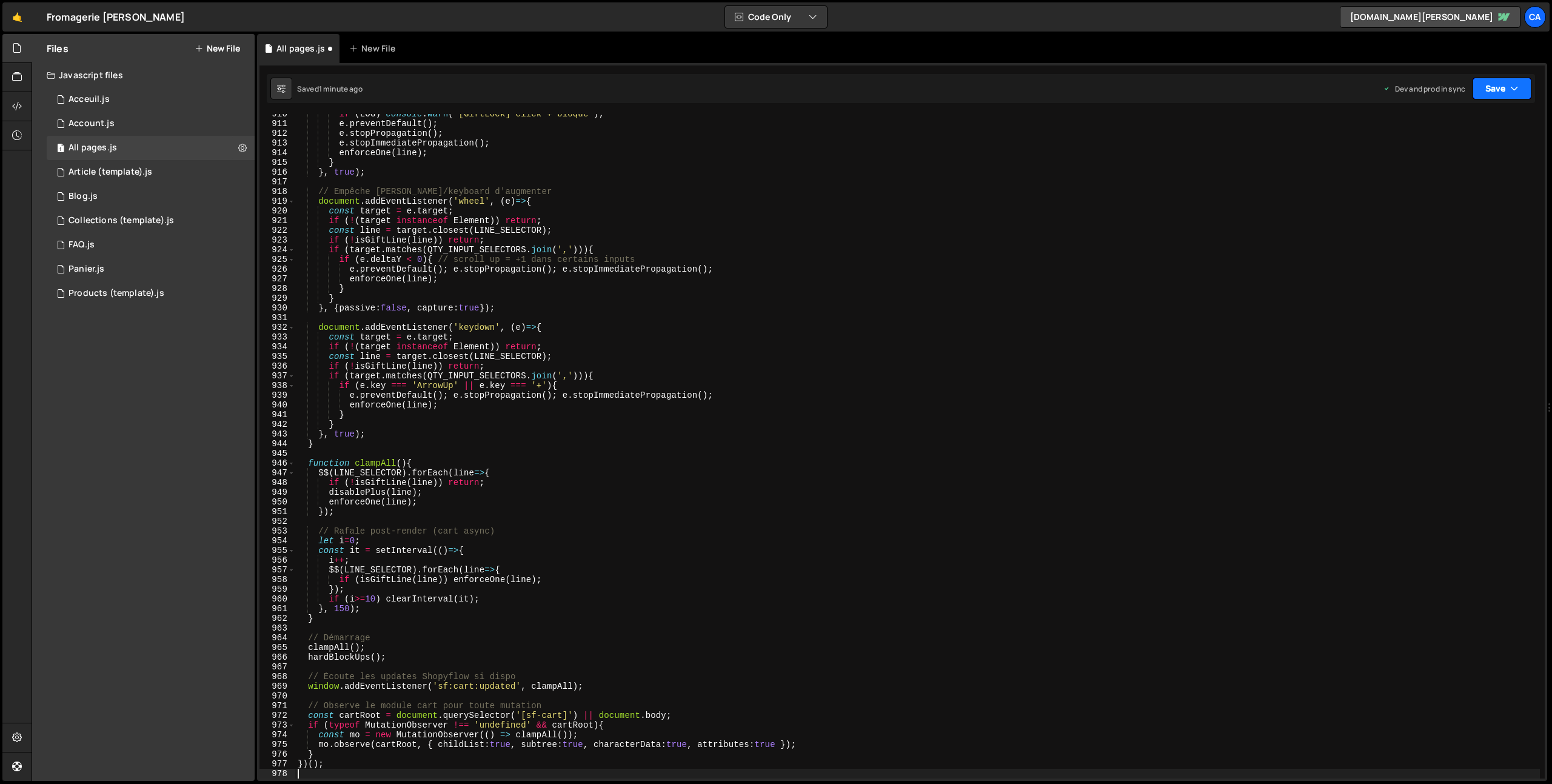
click at [1514, 87] on icon "button" at bounding box center [1514, 88] width 9 height 12
click at [1453, 156] on div "Save to Production S" at bounding box center [1460, 157] width 126 height 12
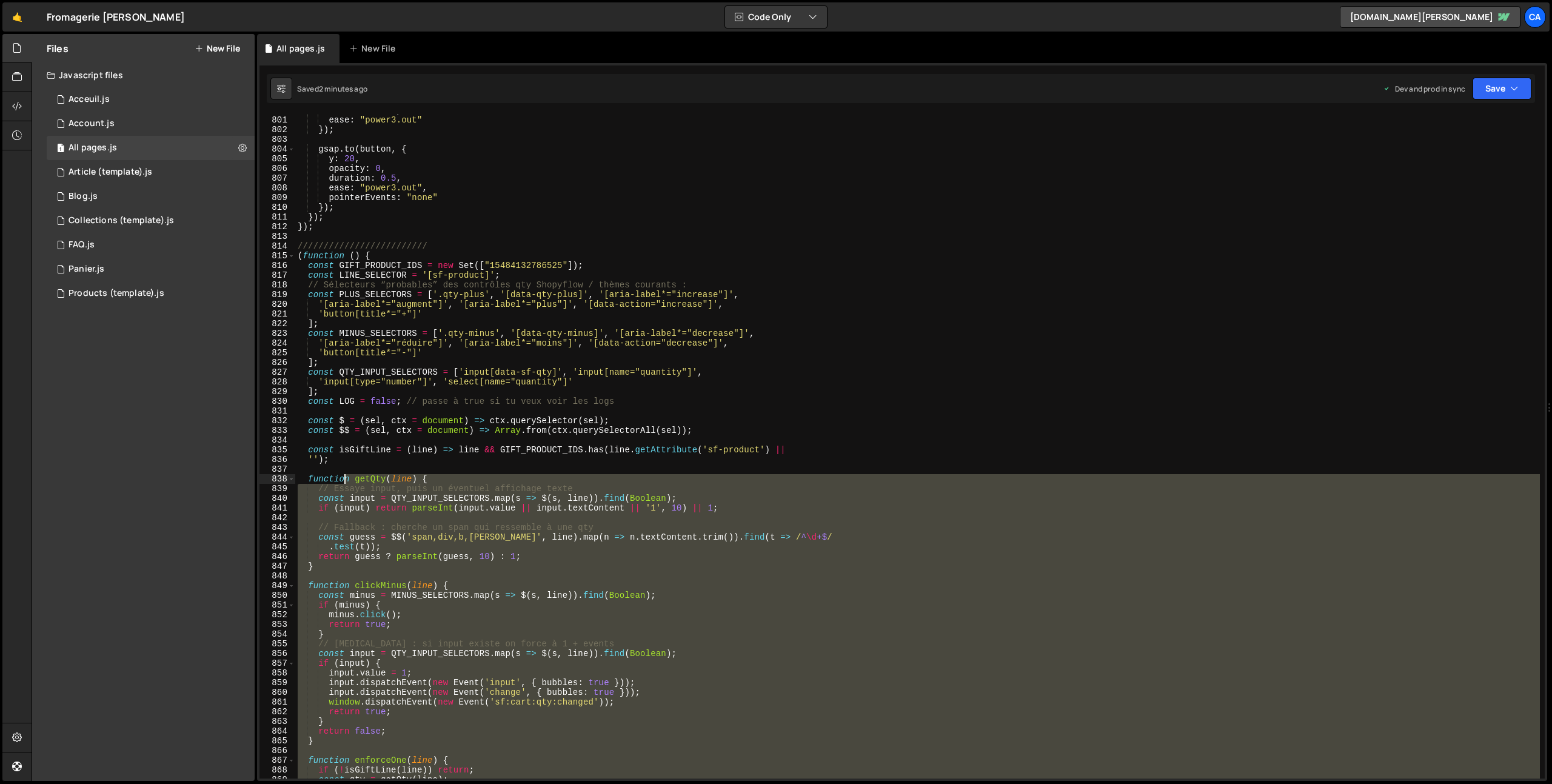
scroll to position [7654, 0]
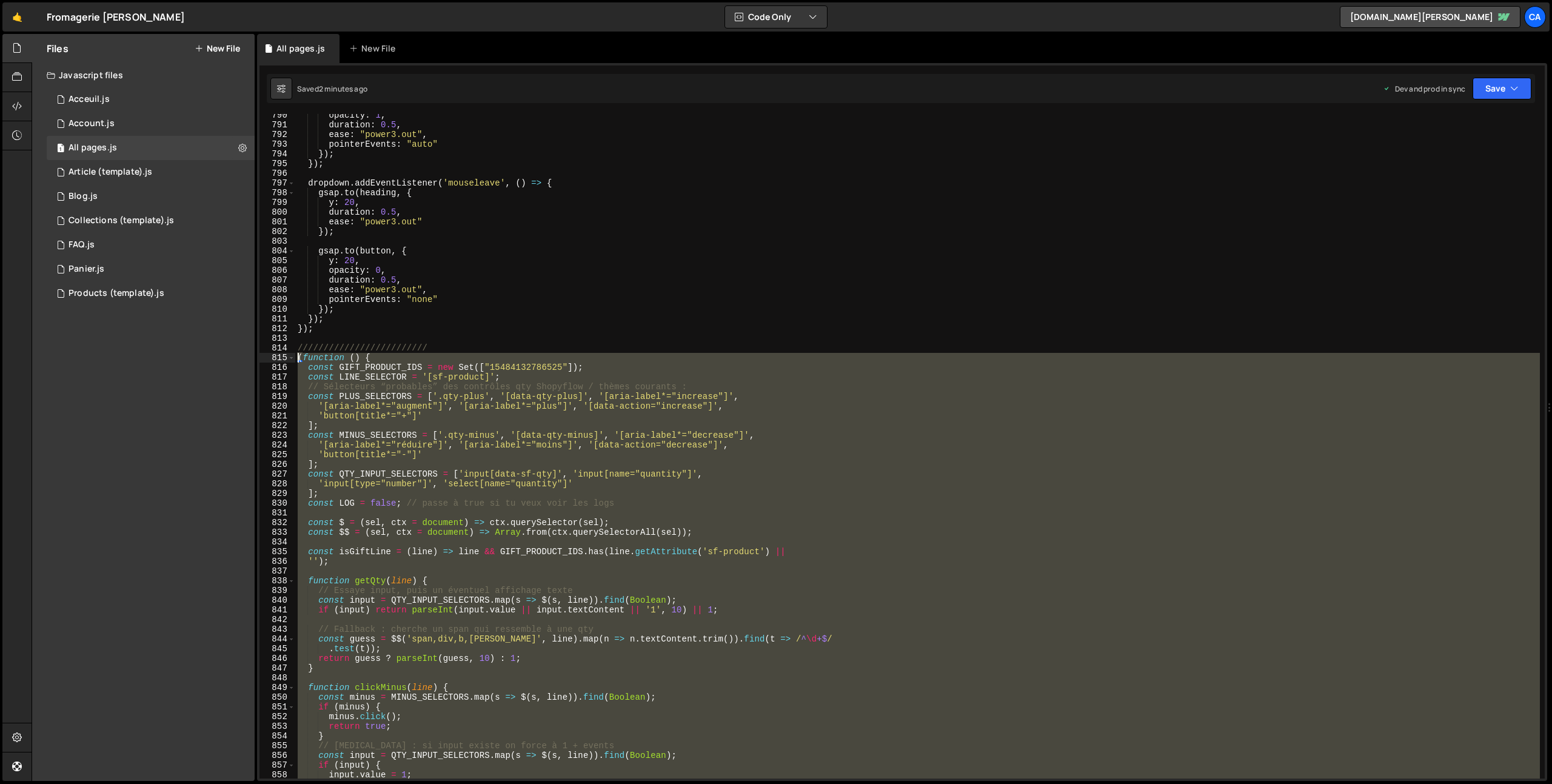
drag, startPoint x: 347, startPoint y: 594, endPoint x: 280, endPoint y: 359, distance: 244.4
click at [280, 359] on div "790 791 792 793 794 795 796 797 798 799 800 801 802 803 804 805 806 807 808 809…" at bounding box center [902, 446] width 1285 height 664
type textarea "(function () { const GIFT_PRODUCT_IDS = new Set(["15484132786525"]);"
paste textarea
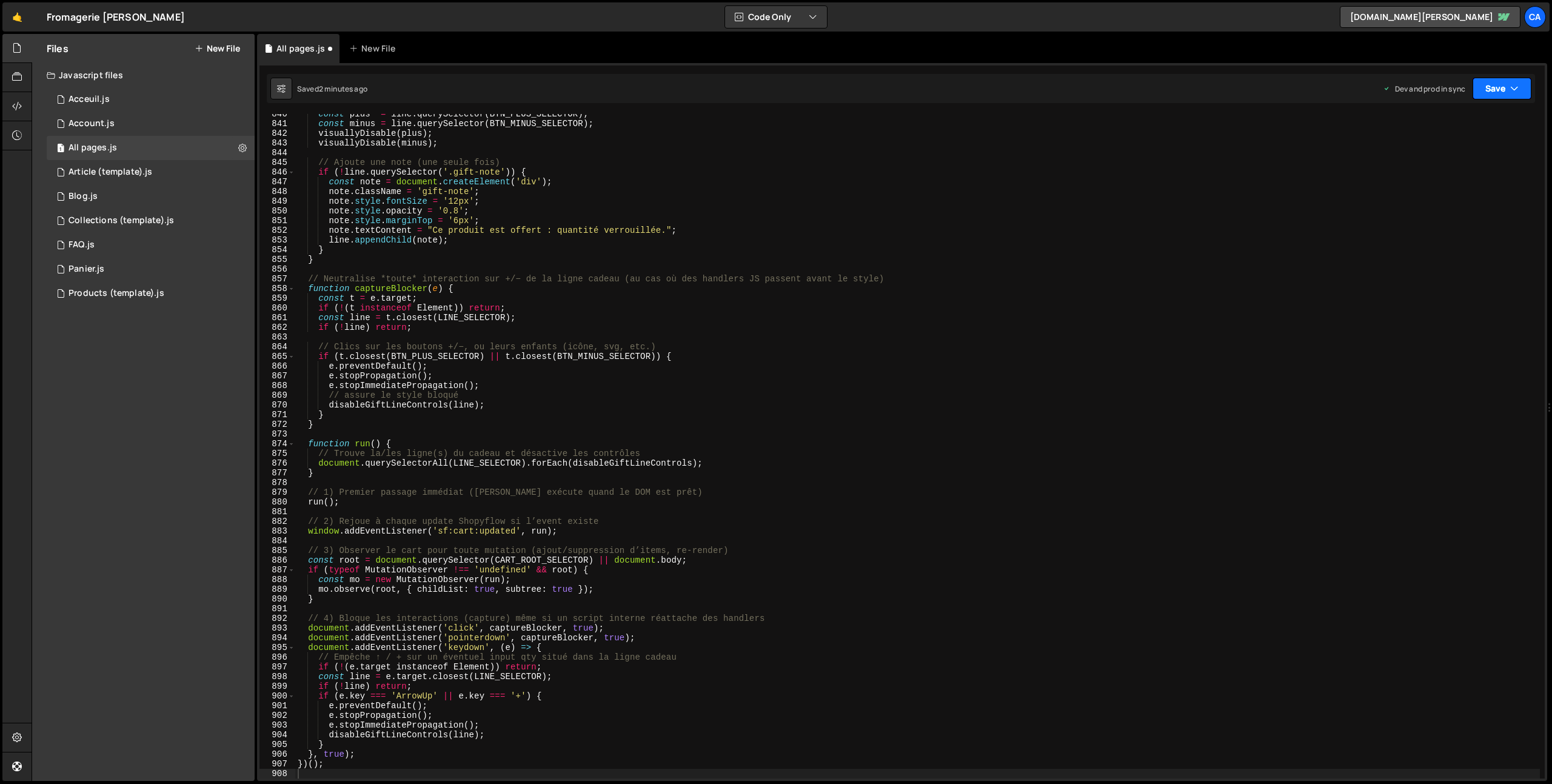
click at [1509, 84] on button "Save" at bounding box center [1502, 89] width 59 height 22
click at [1446, 166] on div "2 minutes ago" at bounding box center [1443, 170] width 47 height 10
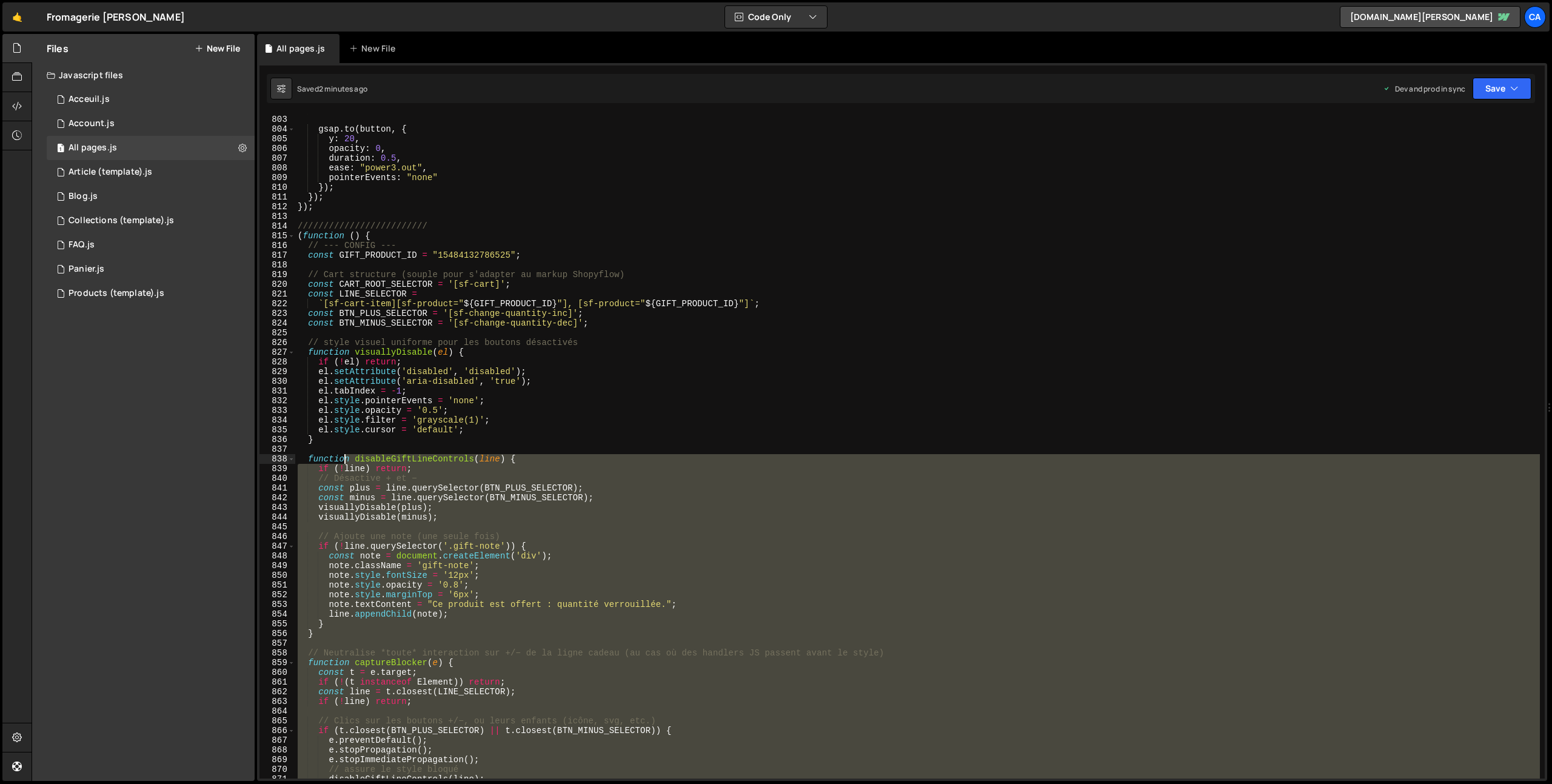
scroll to position [7678, 0]
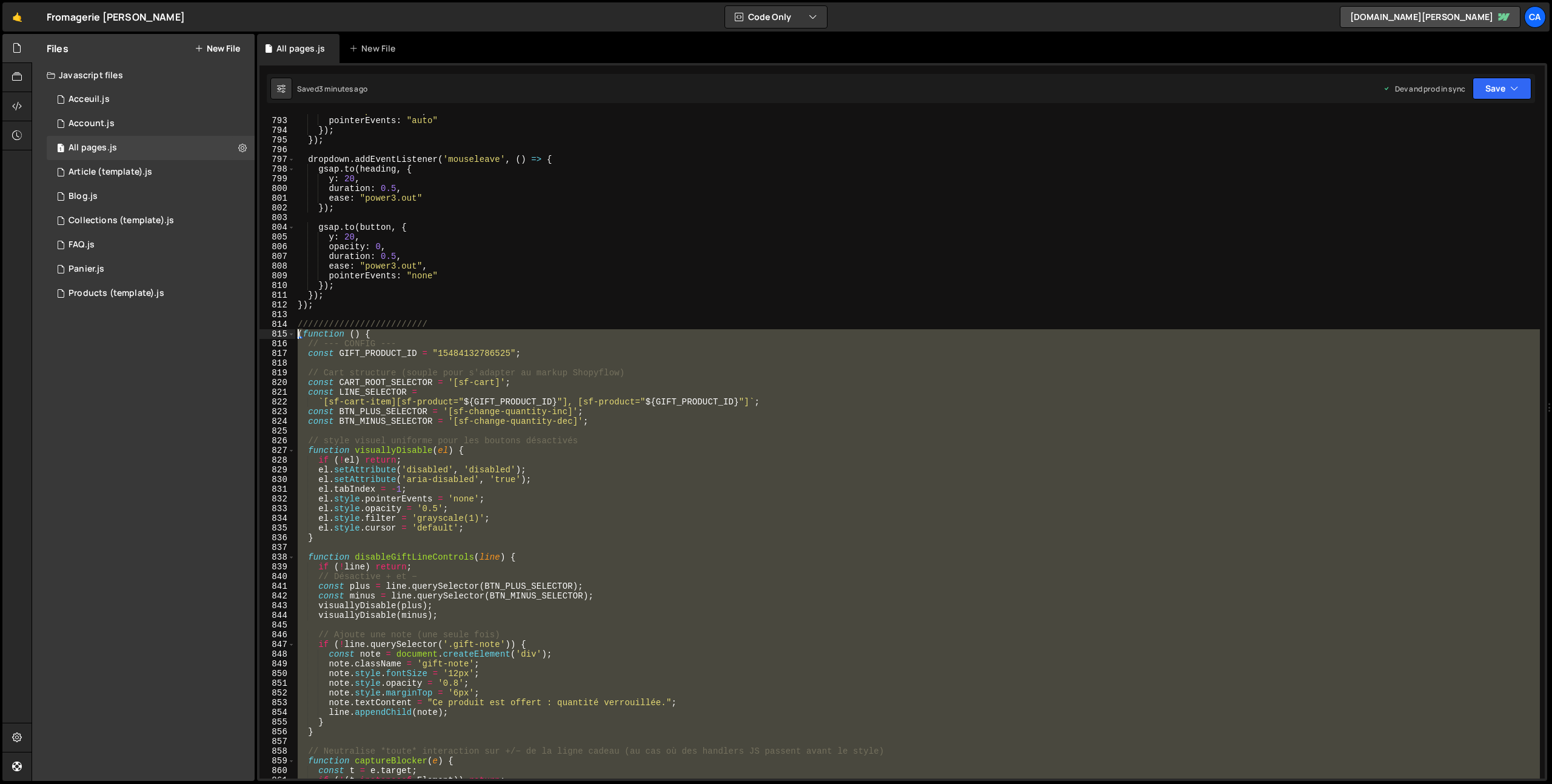
drag, startPoint x: 374, startPoint y: 583, endPoint x: 270, endPoint y: 335, distance: 268.9
click at [270, 335] on div "792 793 794 795 796 797 798 799 800 801 802 803 804 805 806 807 808 809 810 811…" at bounding box center [902, 446] width 1285 height 664
type textarea "(function () { // --- CONFIG ---"
paste textarea
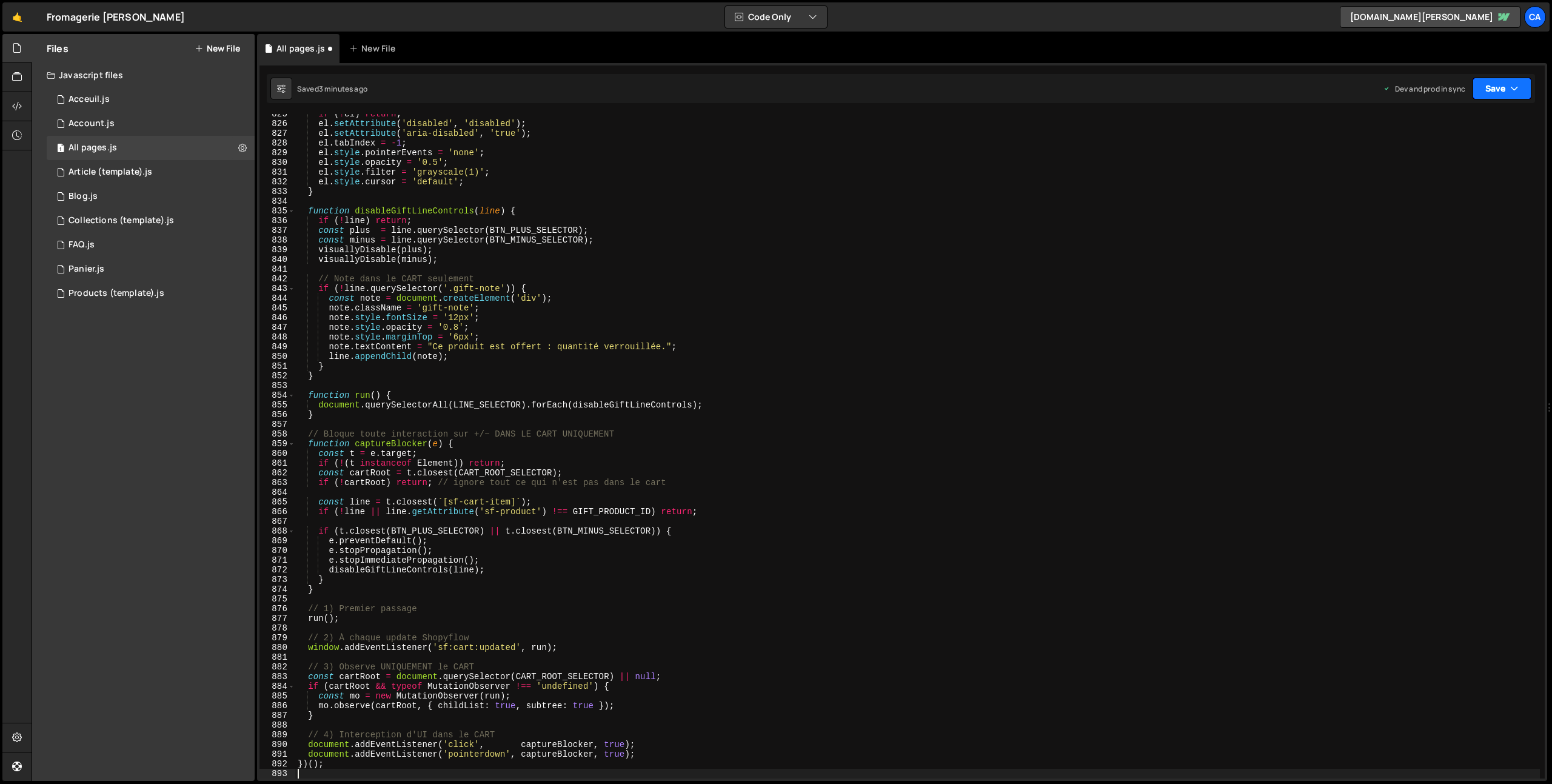
click at [1497, 88] on button "Save" at bounding box center [1502, 89] width 59 height 22
click at [1439, 160] on div "Save to Production S" at bounding box center [1460, 157] width 126 height 12
